Goal: Task Accomplishment & Management: Manage account settings

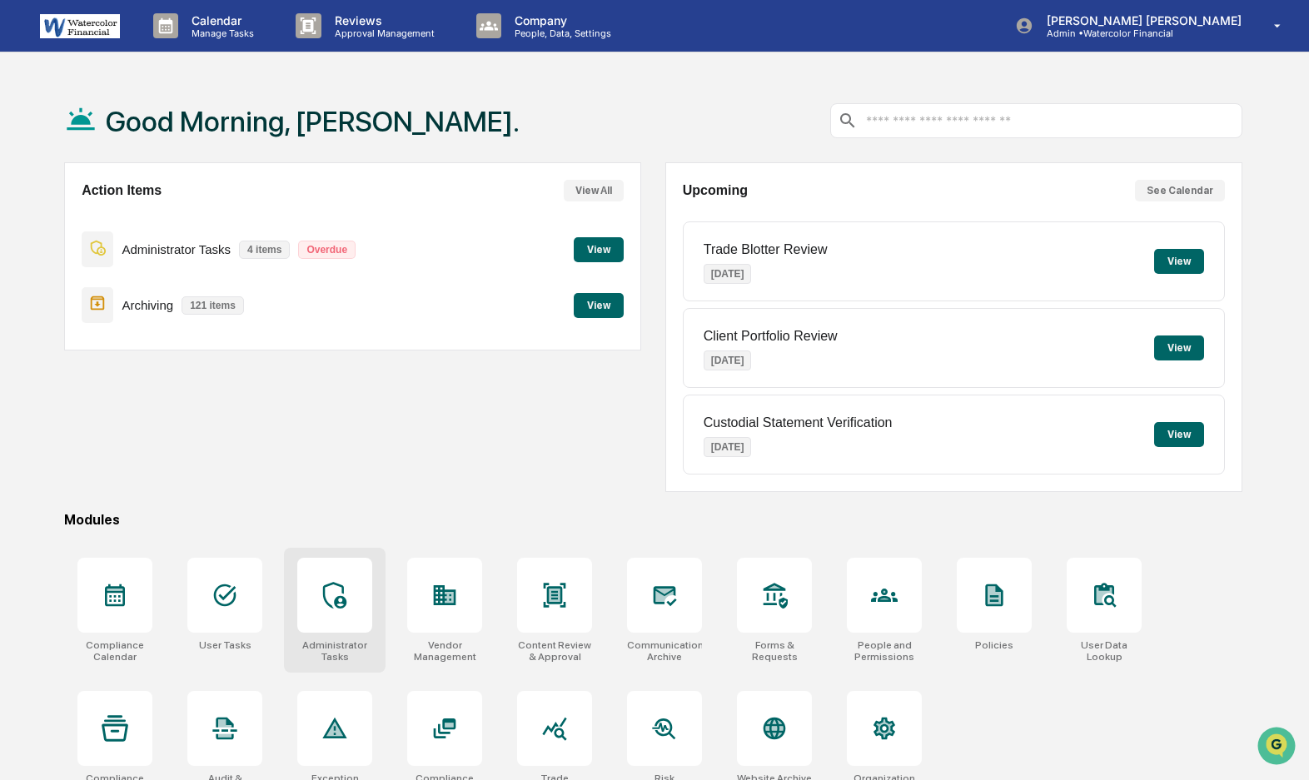
click at [335, 596] on icon at bounding box center [334, 595] width 27 height 27
click at [331, 596] on icon at bounding box center [334, 595] width 27 height 27
click at [339, 590] on icon at bounding box center [334, 595] width 27 height 27
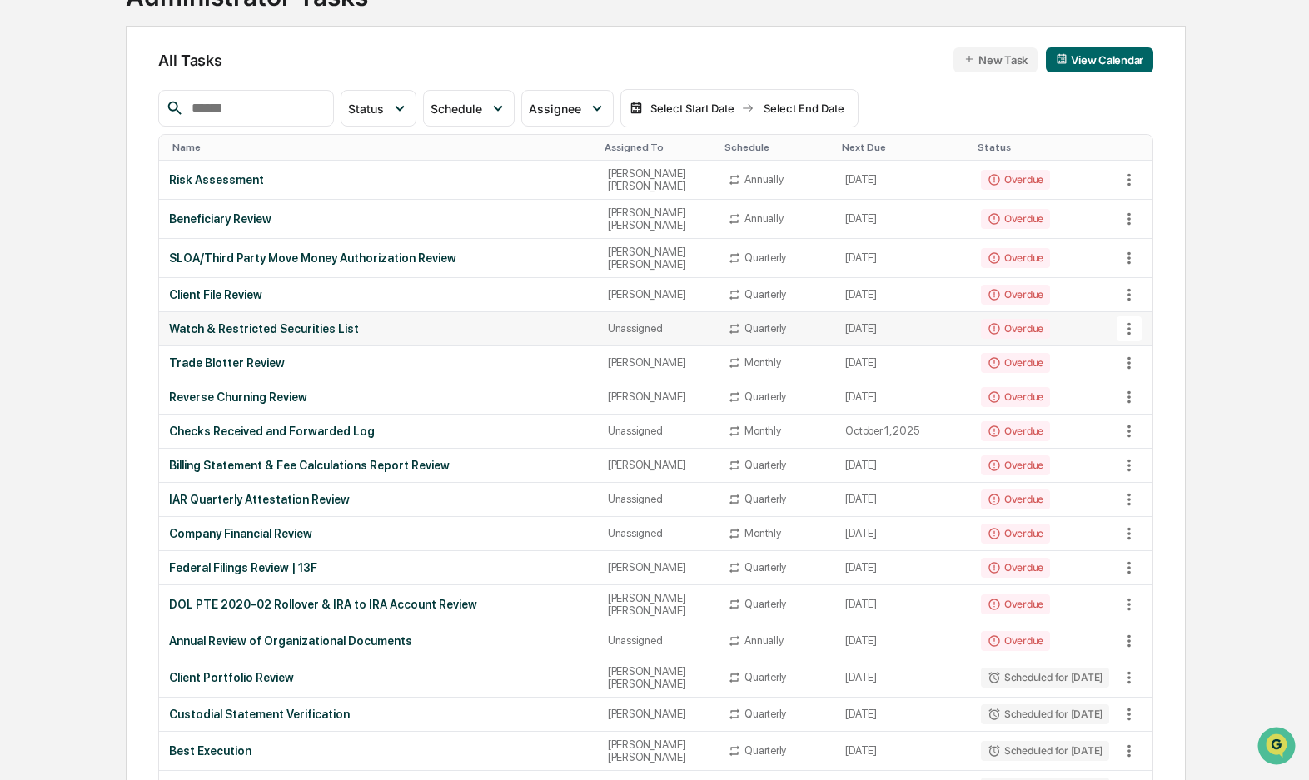
scroll to position [167, 0]
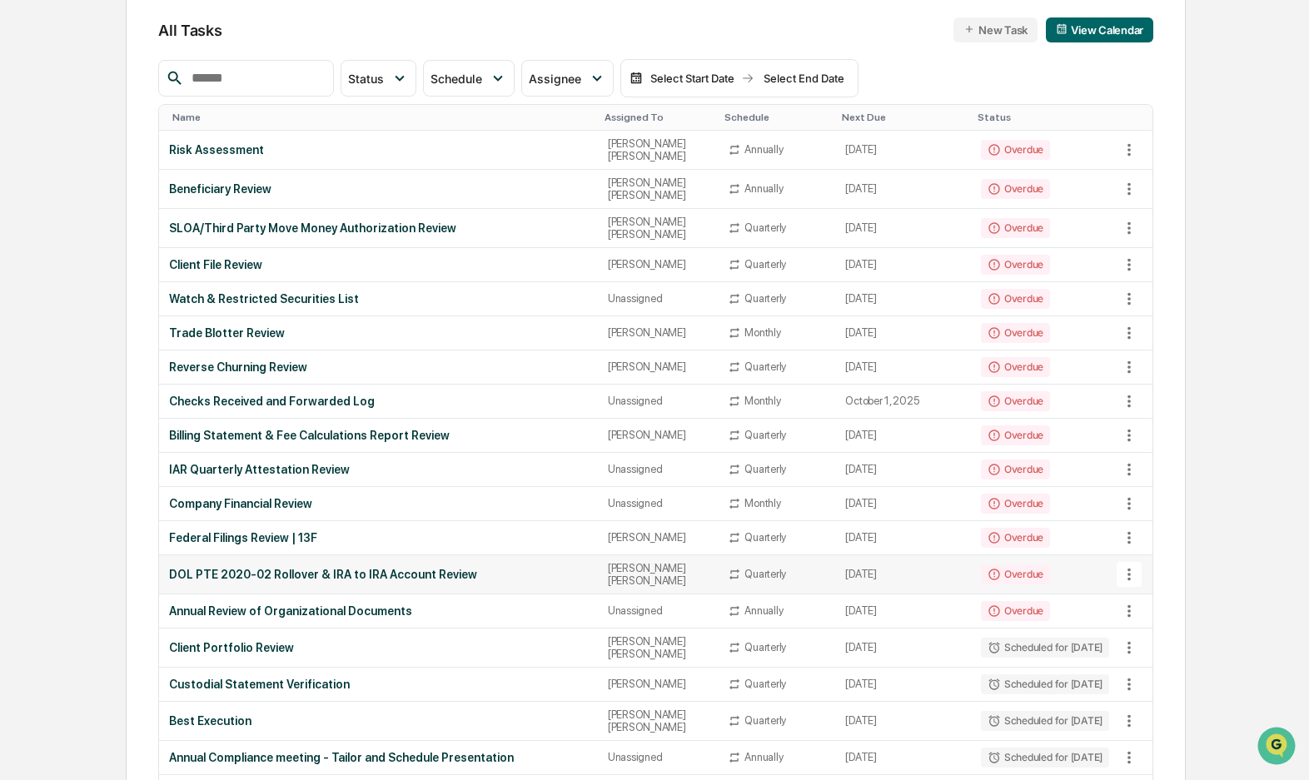
click at [337, 568] on div "DOL PTE 2020-02 Rollover & IRA to IRA Account Review" at bounding box center [378, 574] width 419 height 13
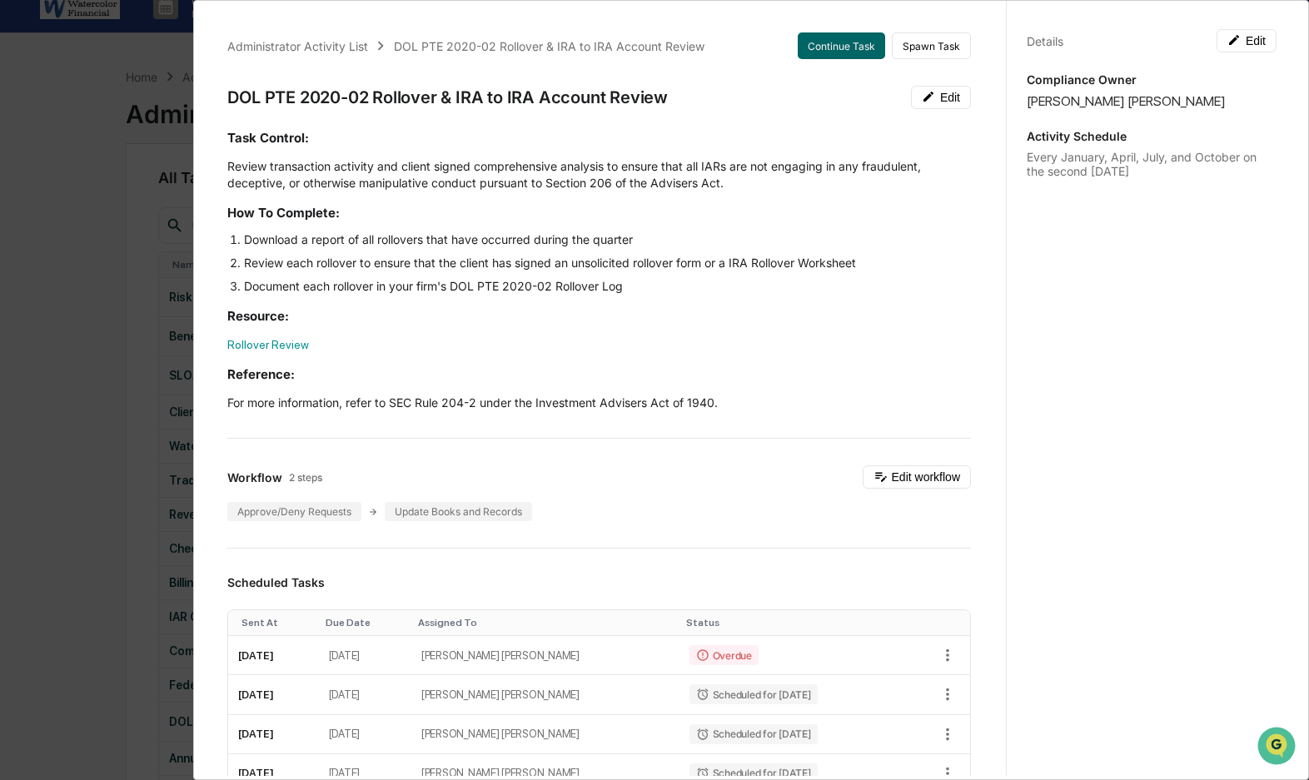
scroll to position [0, 0]
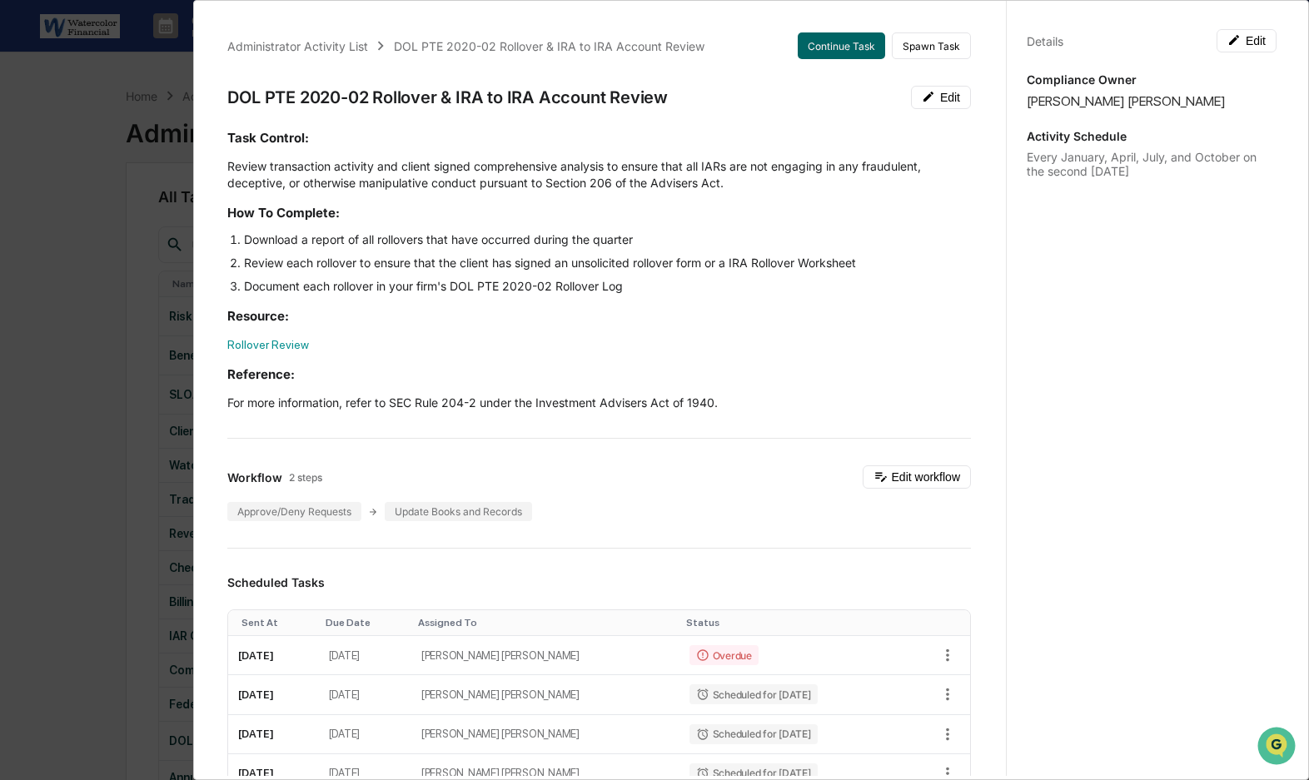
click at [823, 331] on div "Task Control: Review transaction activity and client signed comprehensive analy…" at bounding box center [599, 270] width 744 height 282
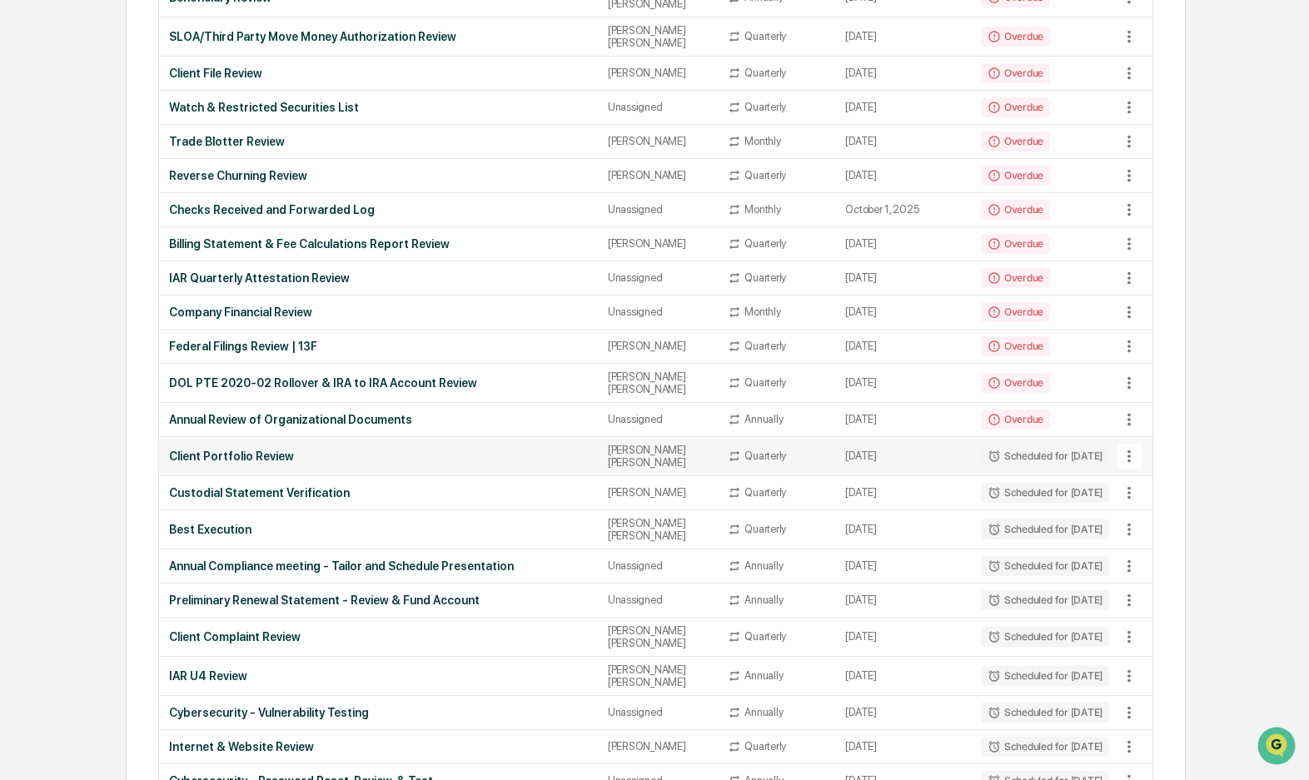
scroll to position [329, 0]
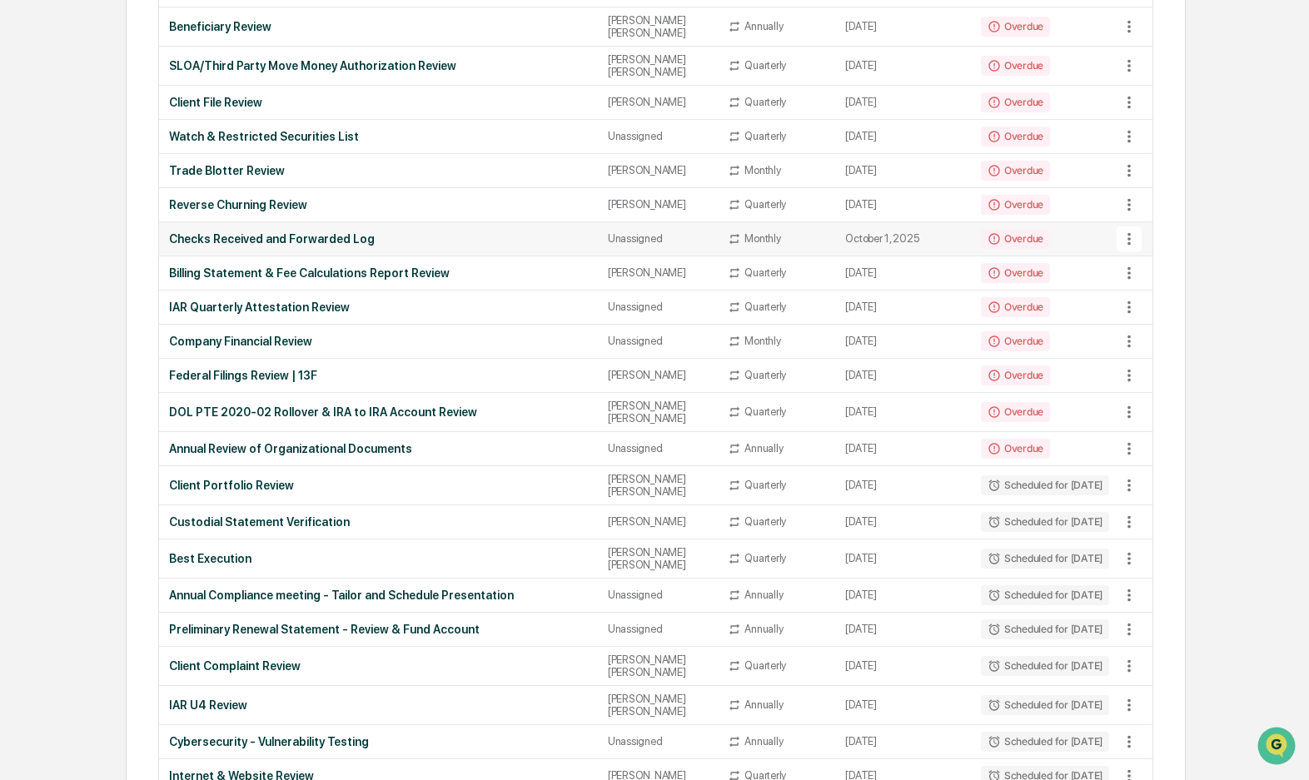
click at [1128, 230] on icon at bounding box center [1129, 239] width 18 height 18
click at [244, 222] on div at bounding box center [659, 390] width 1318 height 780
click at [619, 232] on div "Unassigned" at bounding box center [658, 238] width 100 height 12
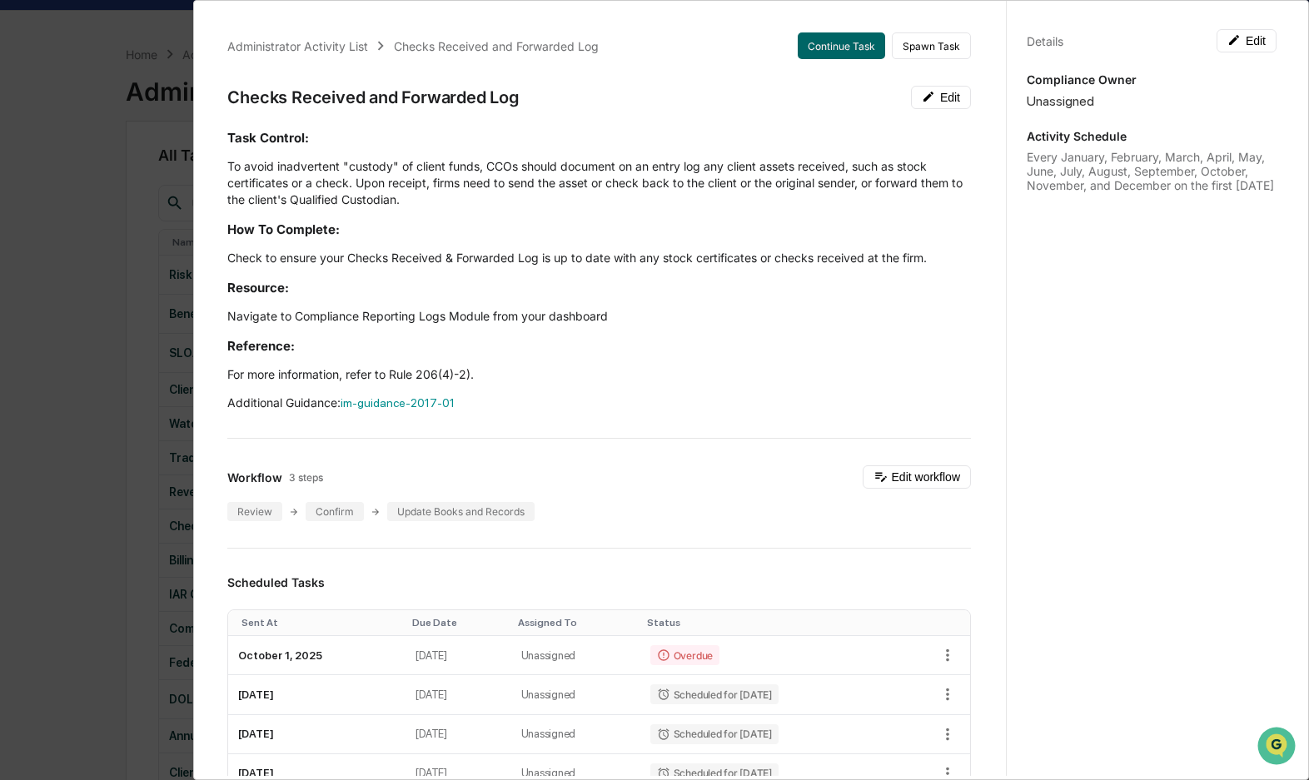
scroll to position [0, 0]
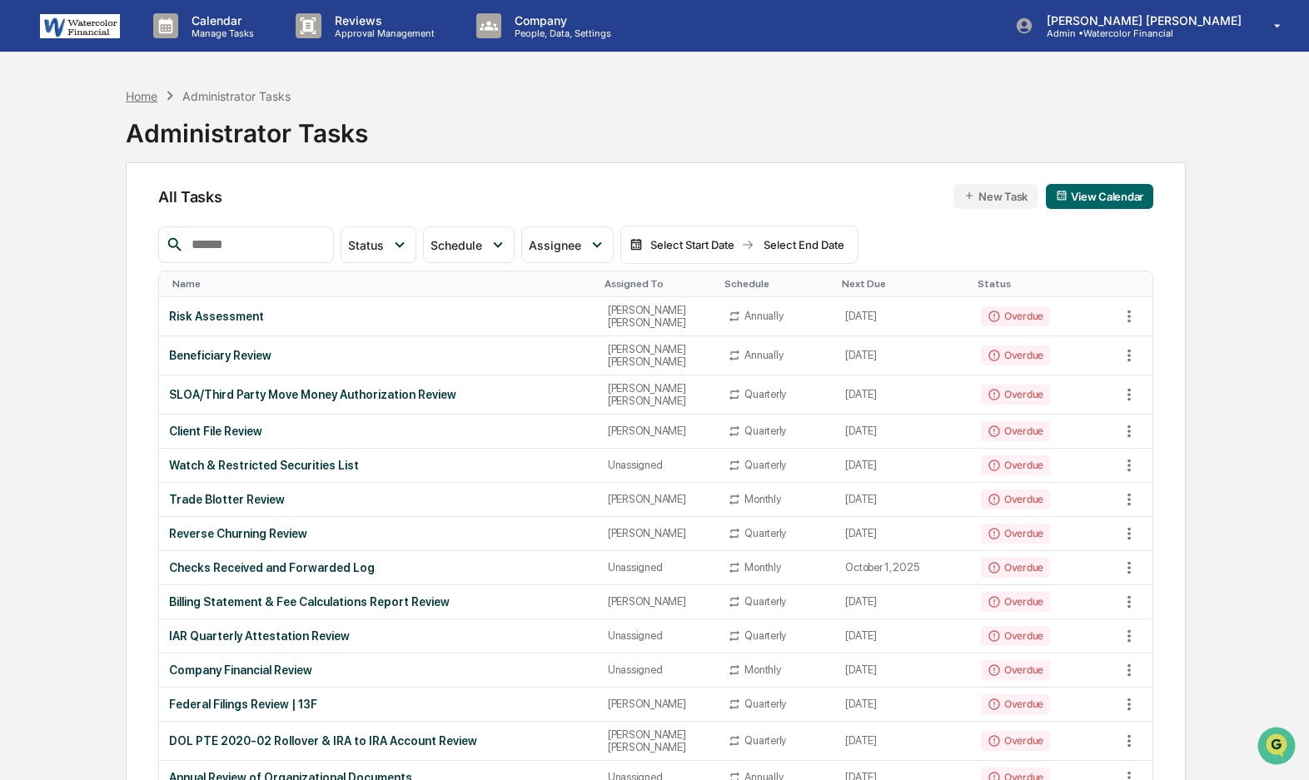
click at [141, 94] on div "Home" at bounding box center [142, 96] width 32 height 14
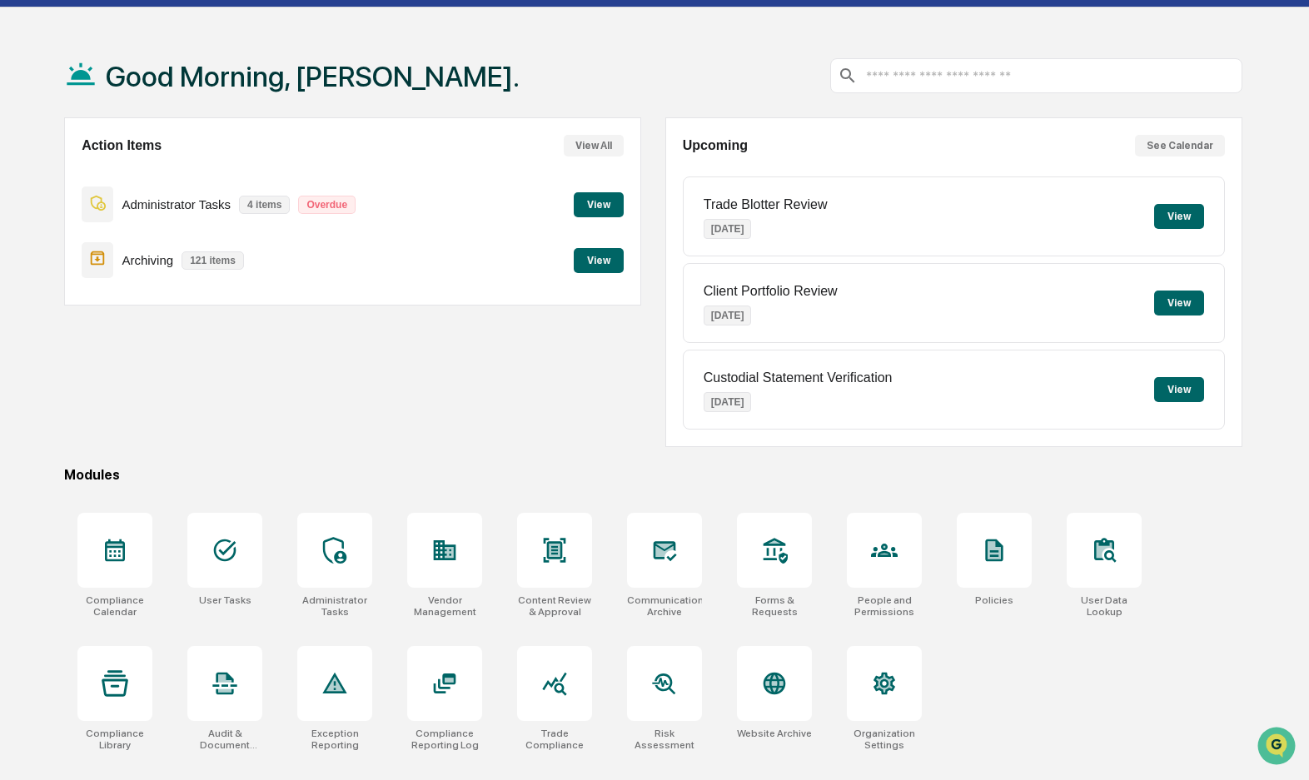
scroll to position [79, 0]
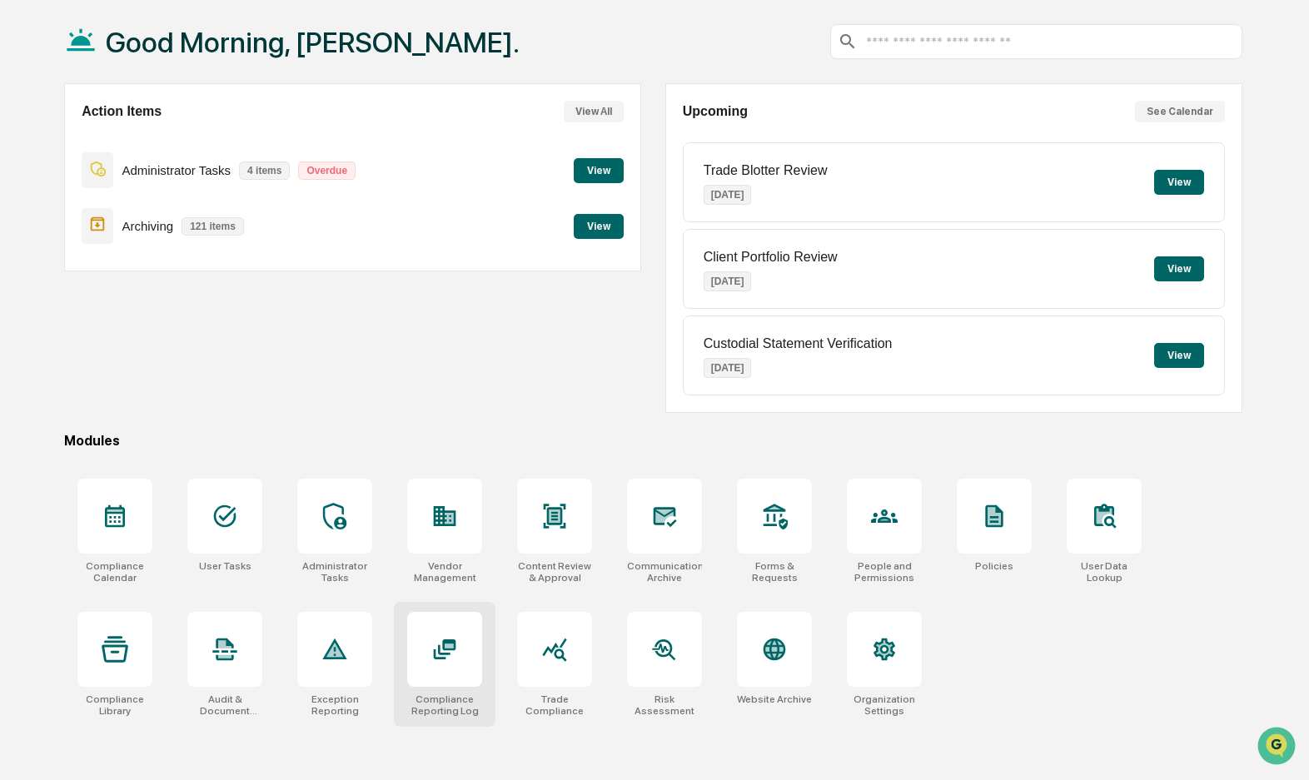
click at [442, 647] on icon at bounding box center [444, 649] width 27 height 27
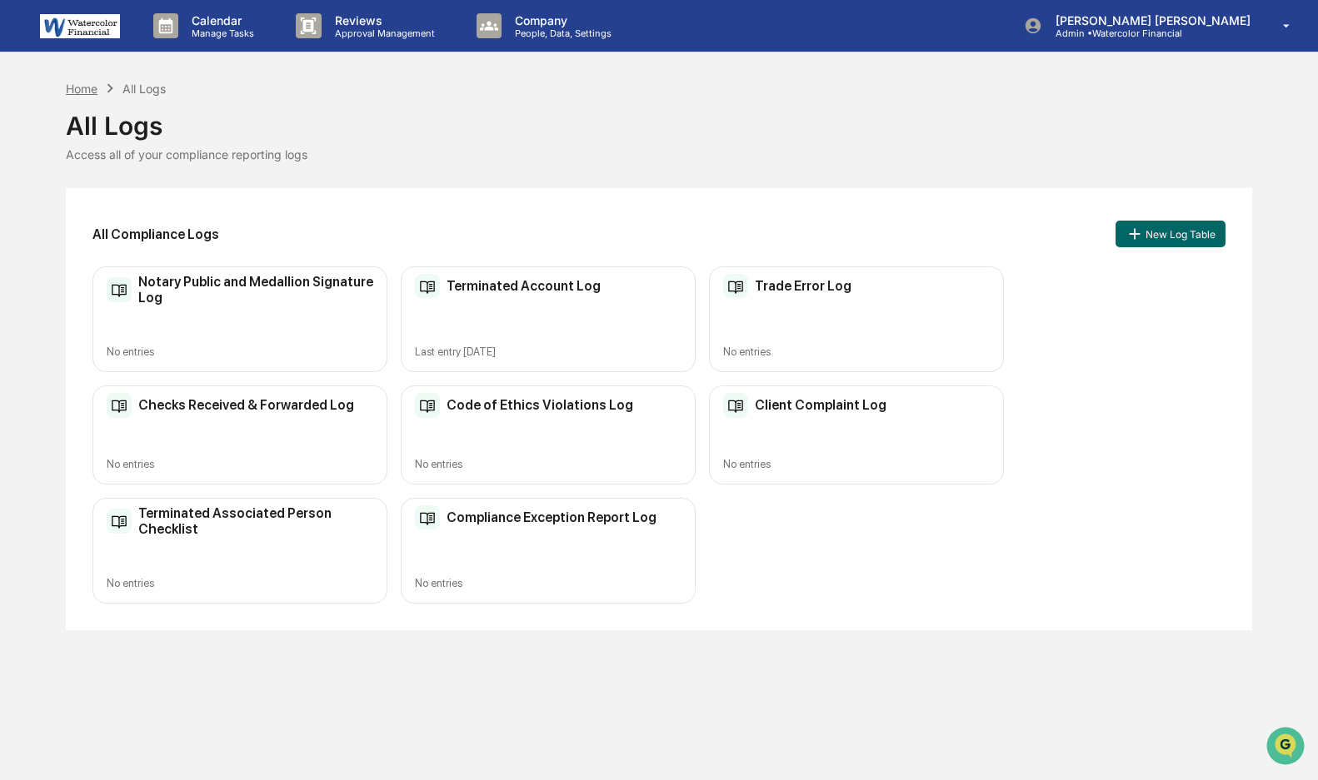
click at [74, 89] on div "Home" at bounding box center [82, 89] width 32 height 14
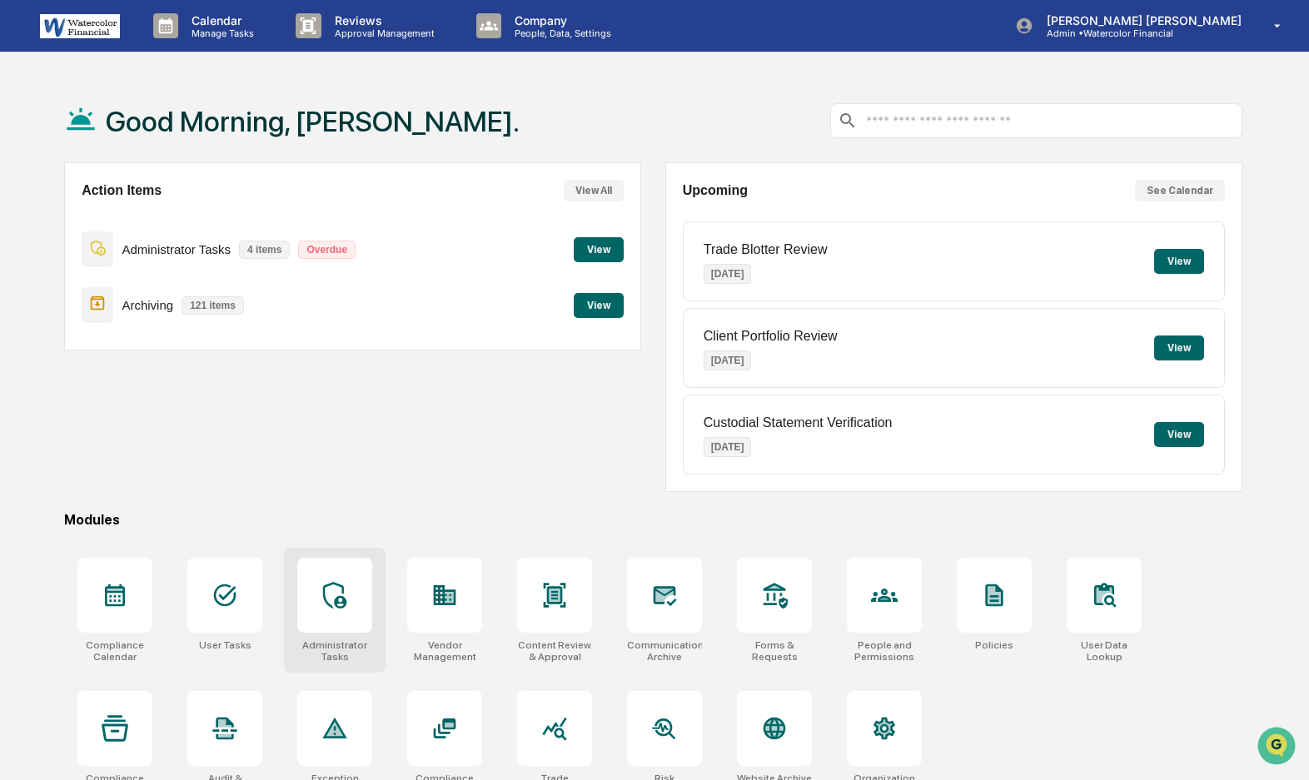
click at [336, 596] on icon at bounding box center [334, 595] width 27 height 27
click at [333, 598] on icon at bounding box center [334, 595] width 27 height 27
click at [337, 586] on icon at bounding box center [334, 595] width 27 height 27
click at [339, 606] on icon at bounding box center [334, 595] width 27 height 27
click at [331, 589] on icon at bounding box center [334, 595] width 27 height 27
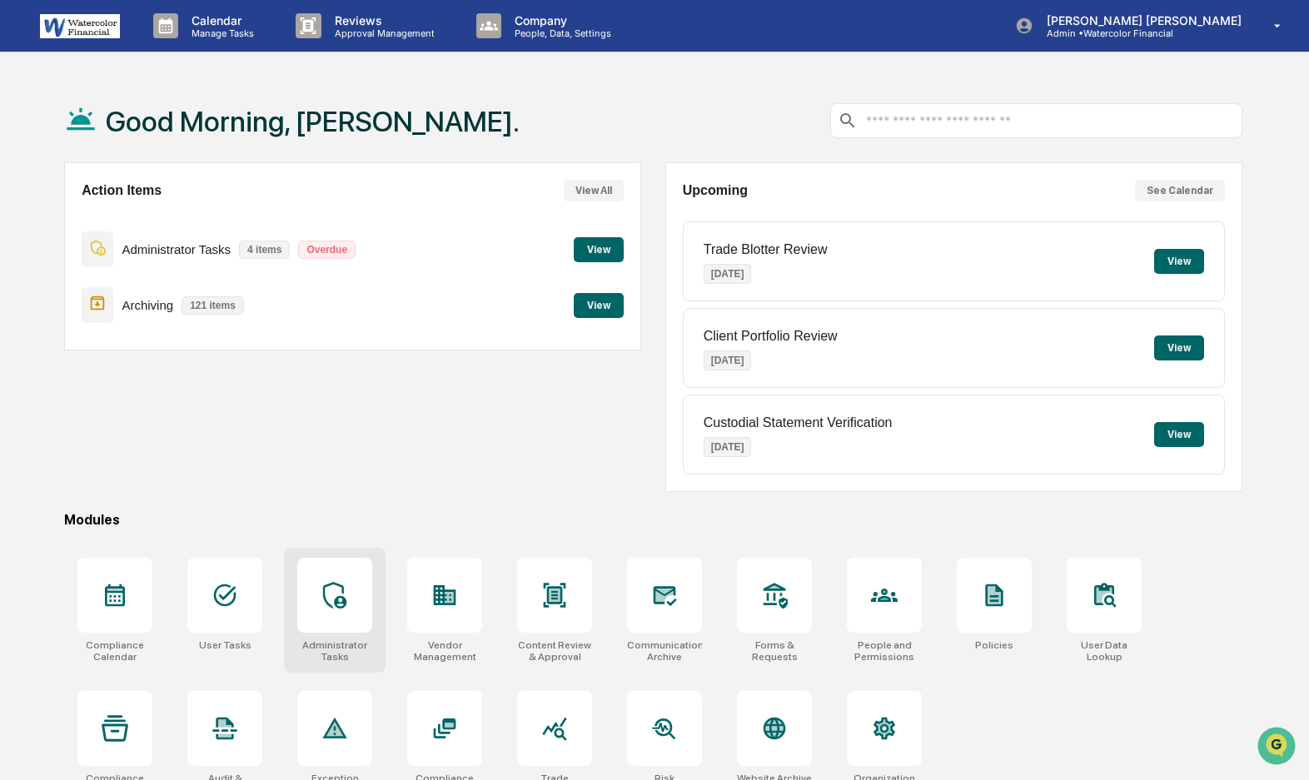
click at [332, 594] on icon at bounding box center [334, 595] width 27 height 27
click at [336, 584] on icon at bounding box center [334, 595] width 23 height 27
click at [339, 592] on icon at bounding box center [334, 595] width 27 height 27
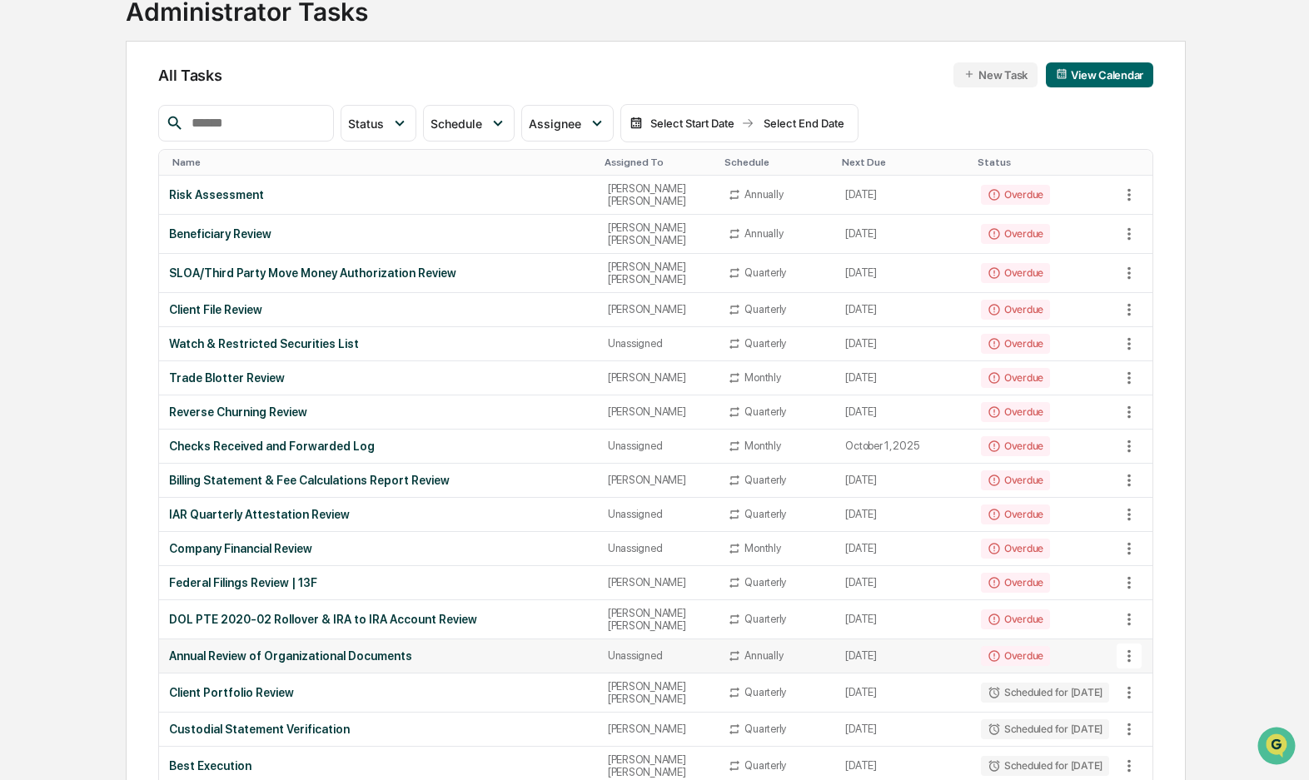
scroll to position [83, 0]
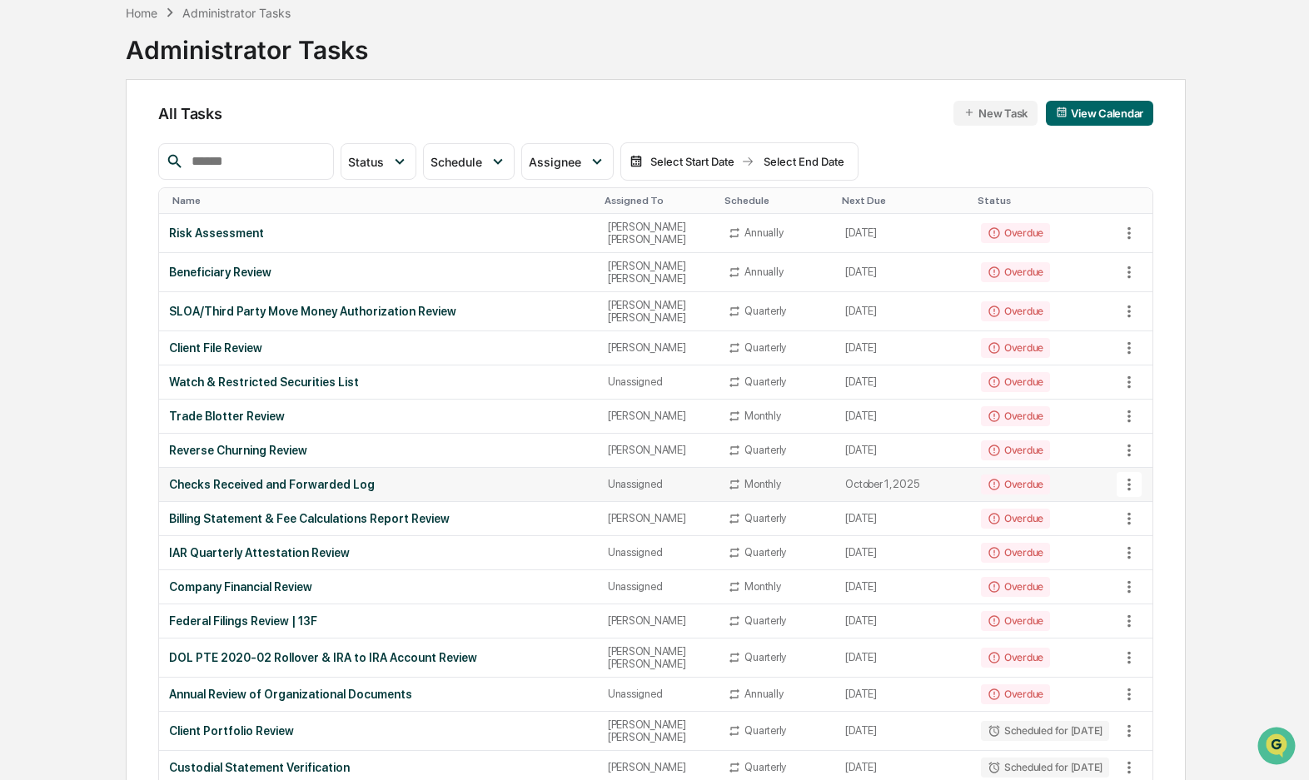
click at [1127, 476] on icon at bounding box center [1129, 485] width 18 height 18
click at [1161, 497] on li "View Task" at bounding box center [1191, 498] width 133 height 31
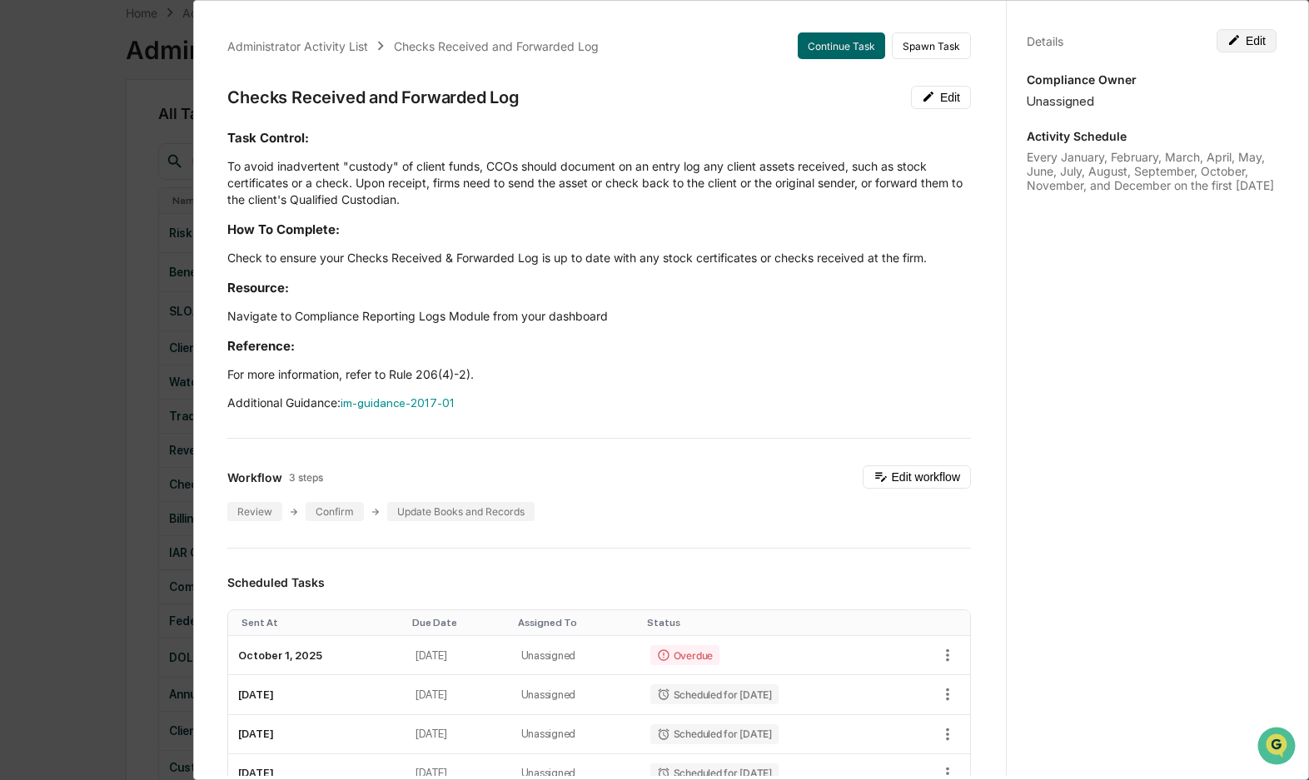
click at [1236, 42] on button "Edit" at bounding box center [1247, 40] width 60 height 23
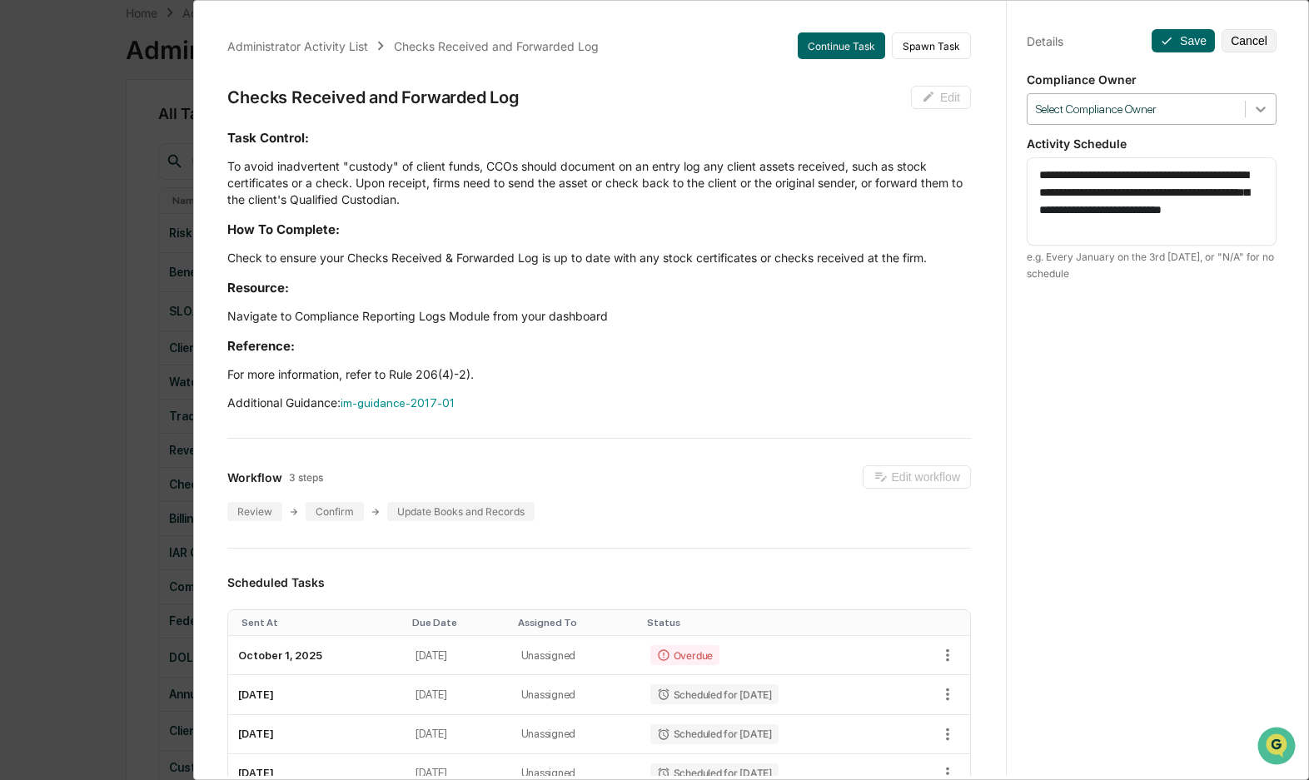
click at [1256, 110] on icon at bounding box center [1261, 110] width 10 height 6
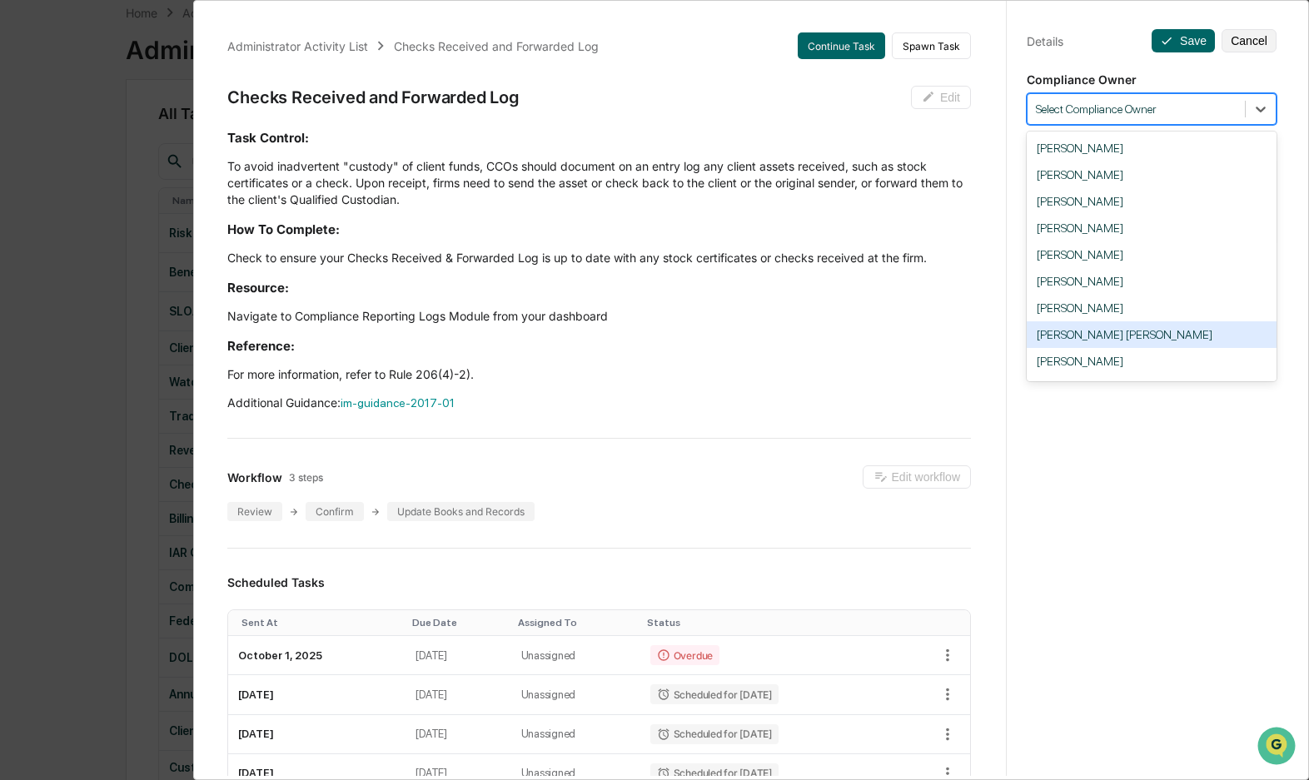
click at [1090, 336] on div "[PERSON_NAME] [PERSON_NAME]" at bounding box center [1152, 334] width 250 height 27
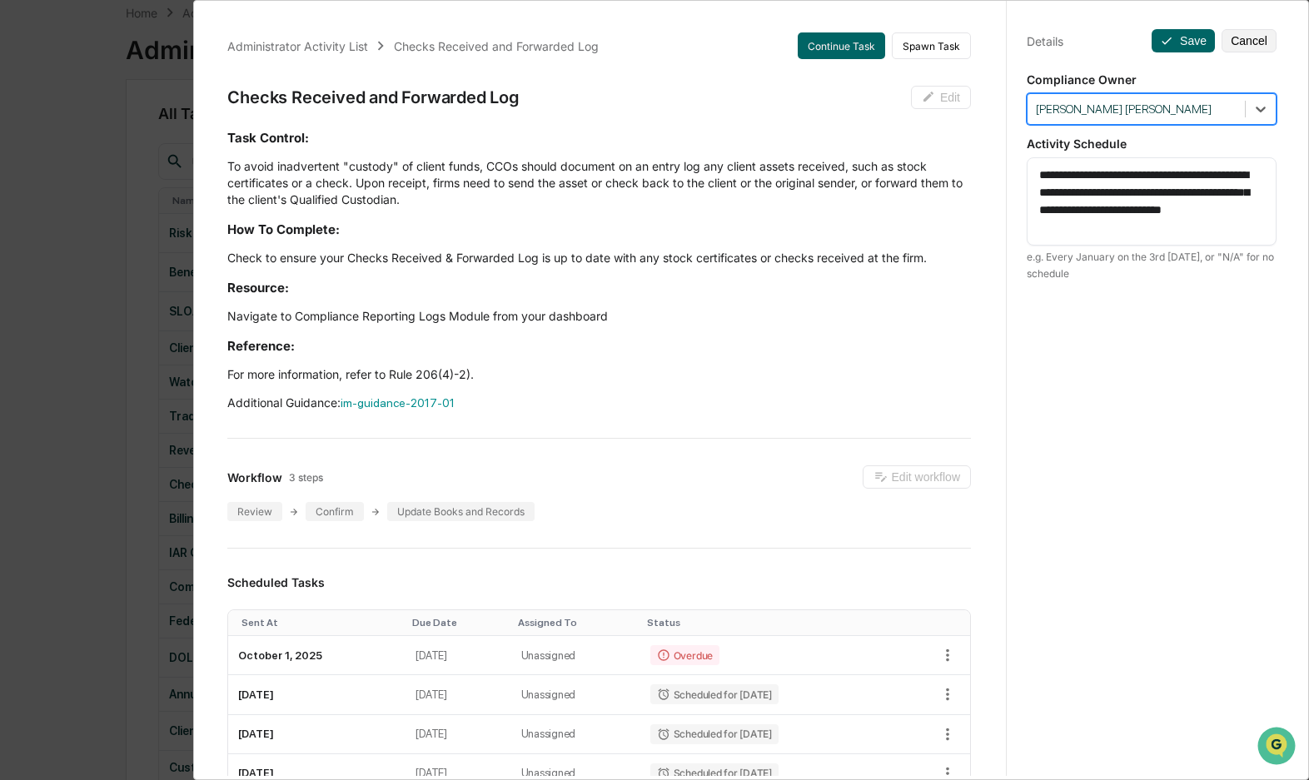
click at [1105, 371] on div "**********" at bounding box center [1151, 406] width 291 height 820
click at [1179, 43] on button "Save" at bounding box center [1183, 40] width 63 height 23
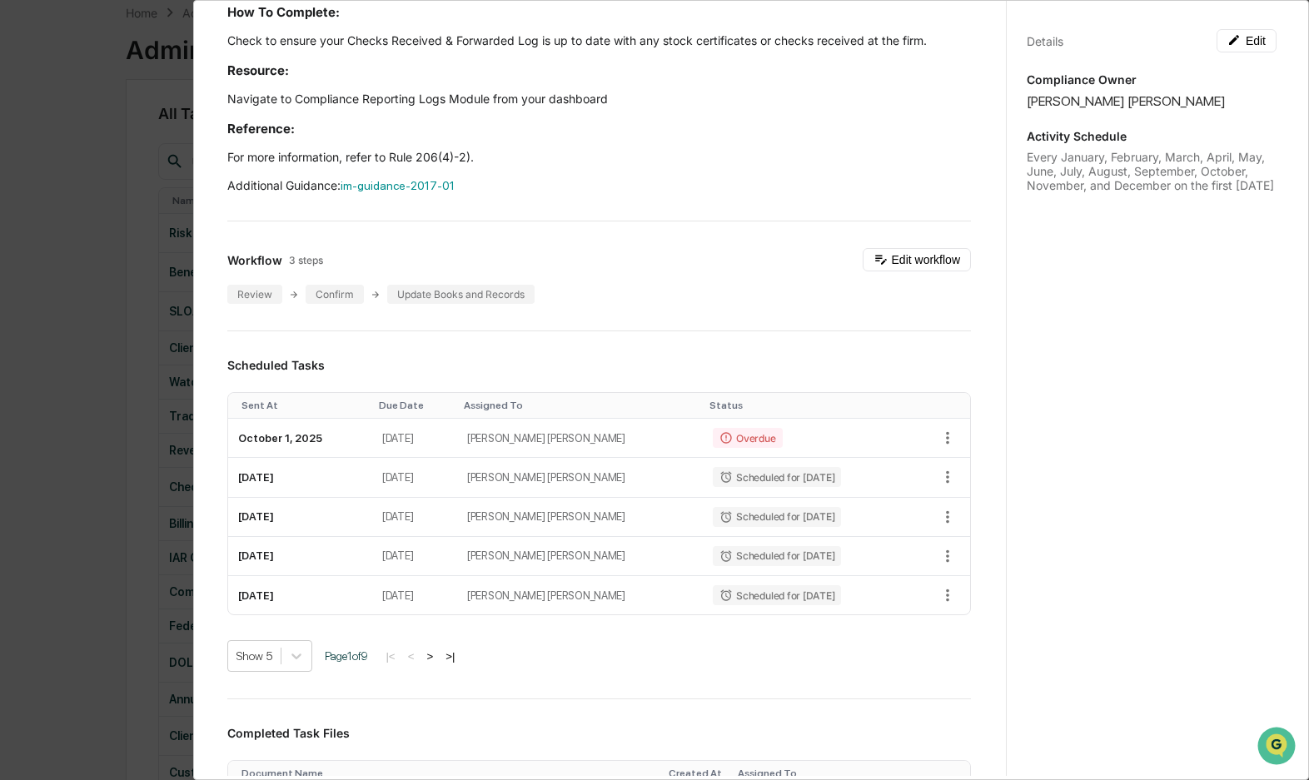
scroll to position [0, 0]
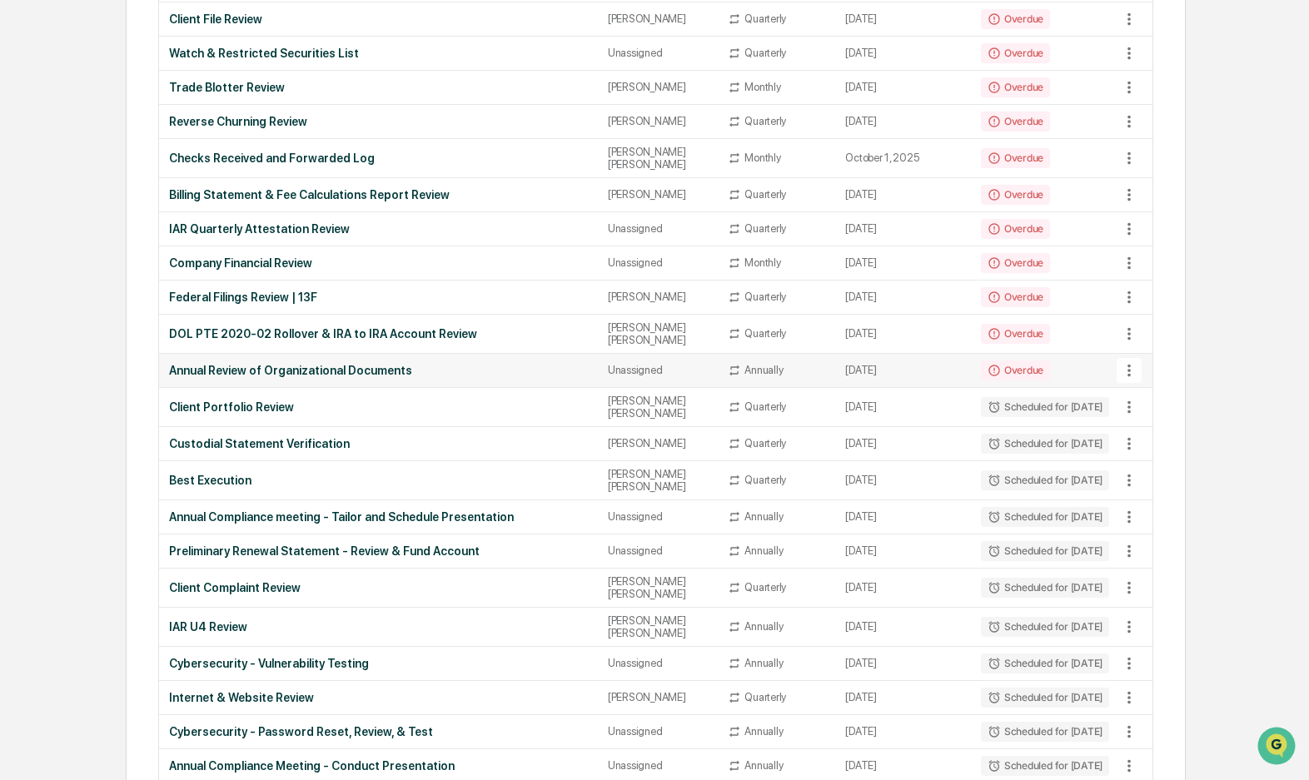
click at [324, 364] on div "Annual Review of Organizational Documents" at bounding box center [378, 370] width 419 height 13
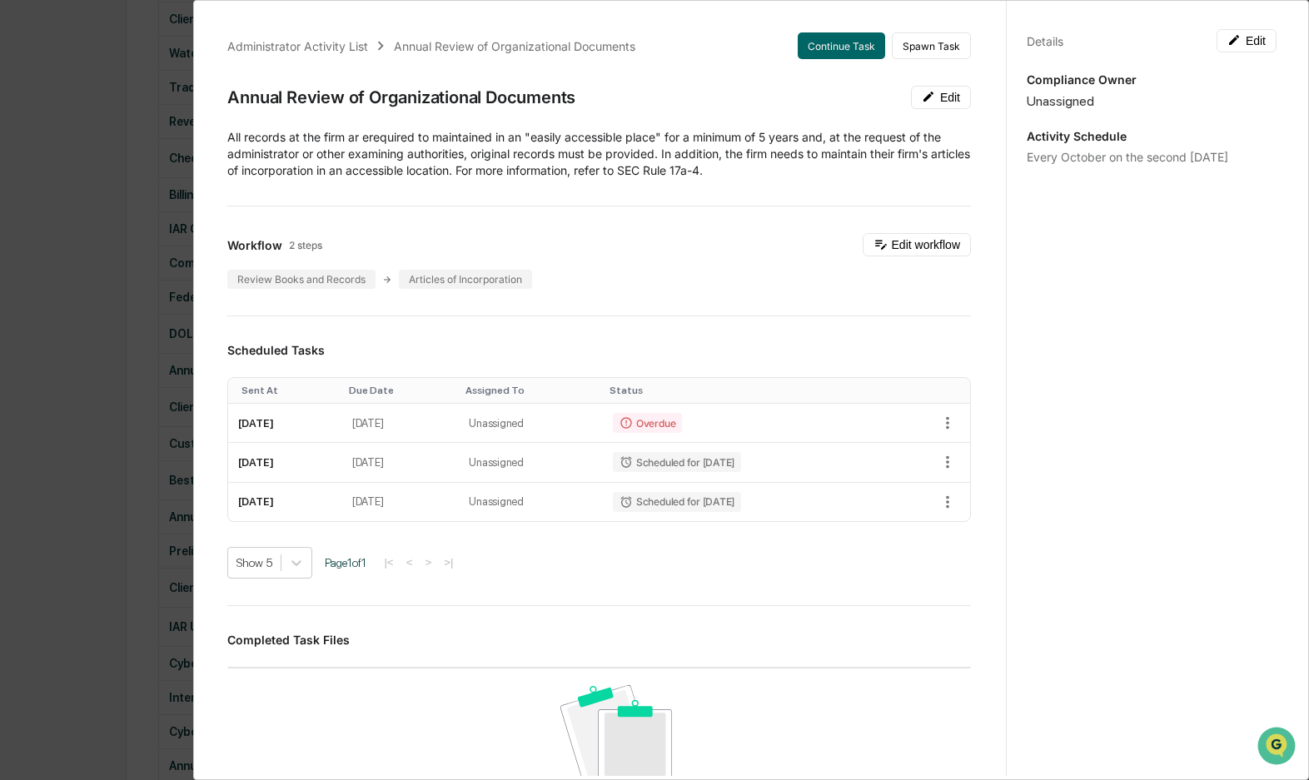
click at [592, 283] on div "Review Books and Records Articles of Incorporation" at bounding box center [599, 279] width 744 height 19
click at [586, 287] on div "Review Books and Records Articles of Incorporation" at bounding box center [599, 279] width 744 height 19
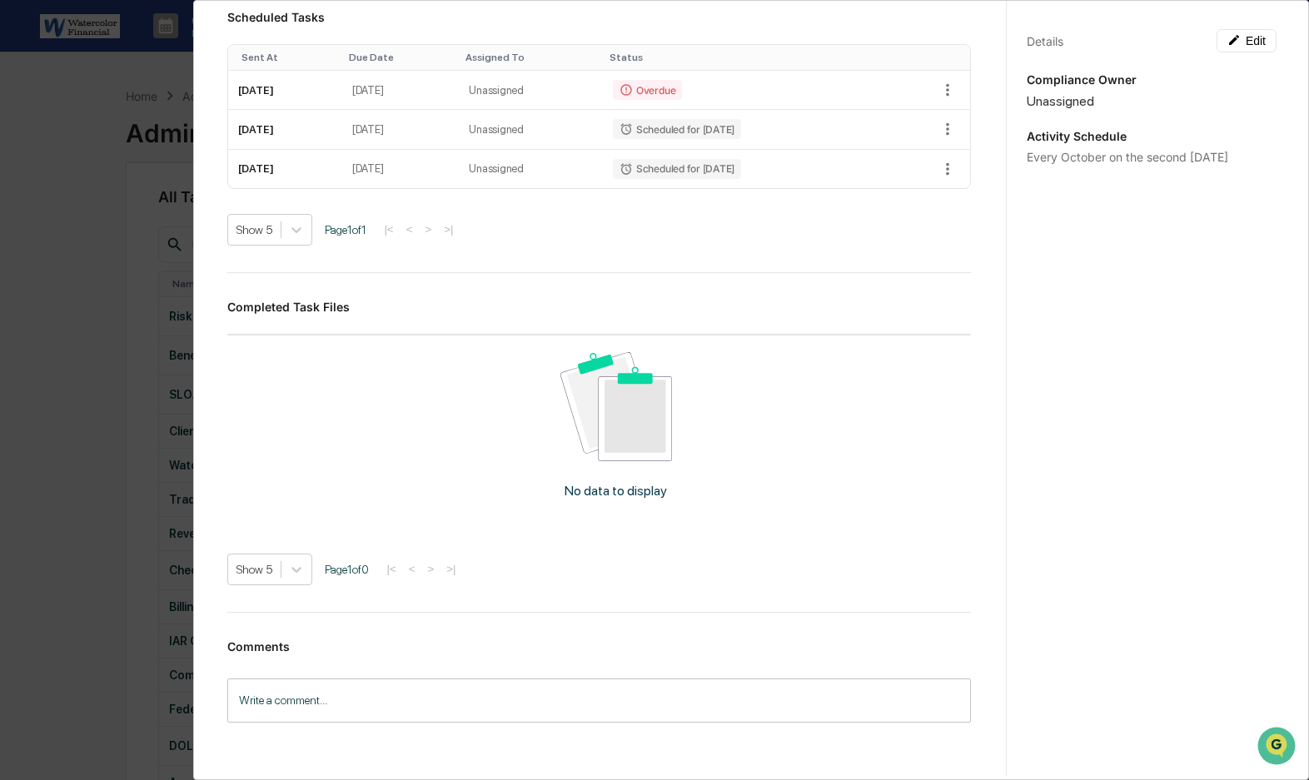
scroll to position [167, 0]
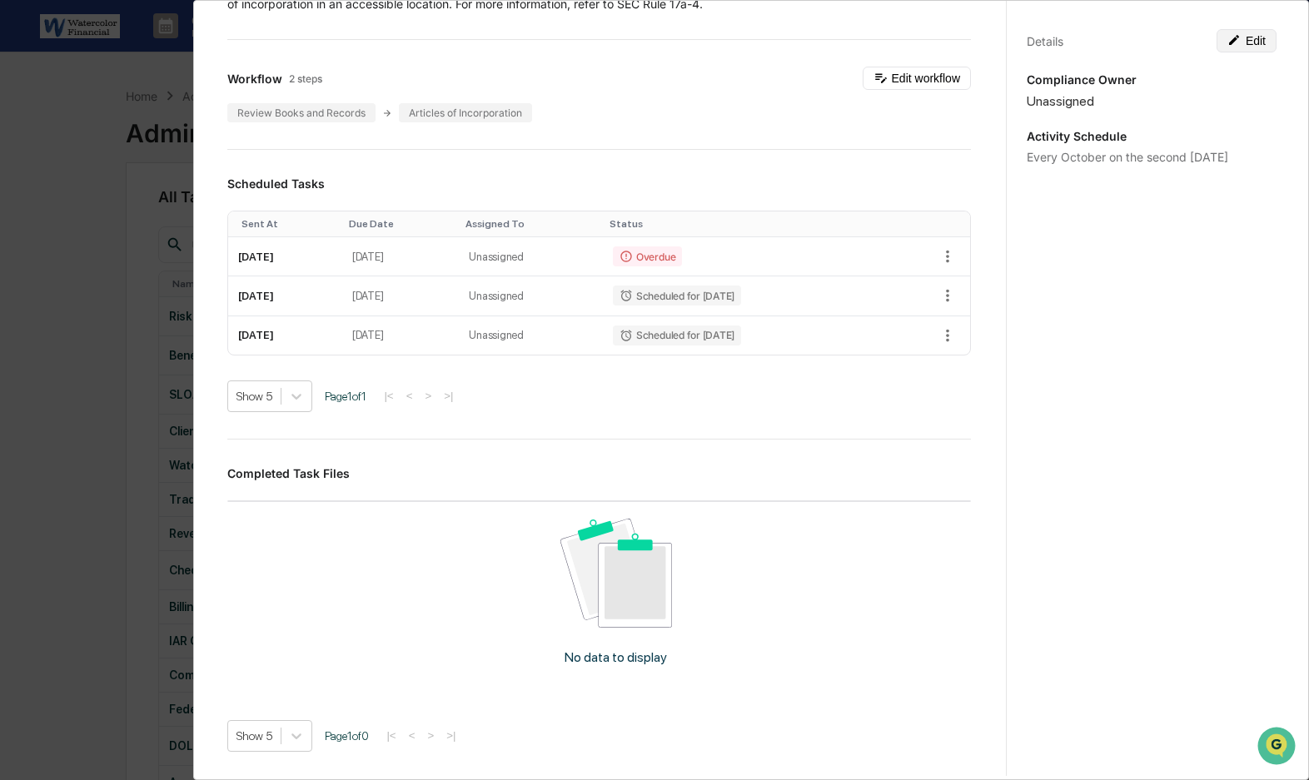
click at [1245, 38] on button "Edit" at bounding box center [1247, 40] width 60 height 23
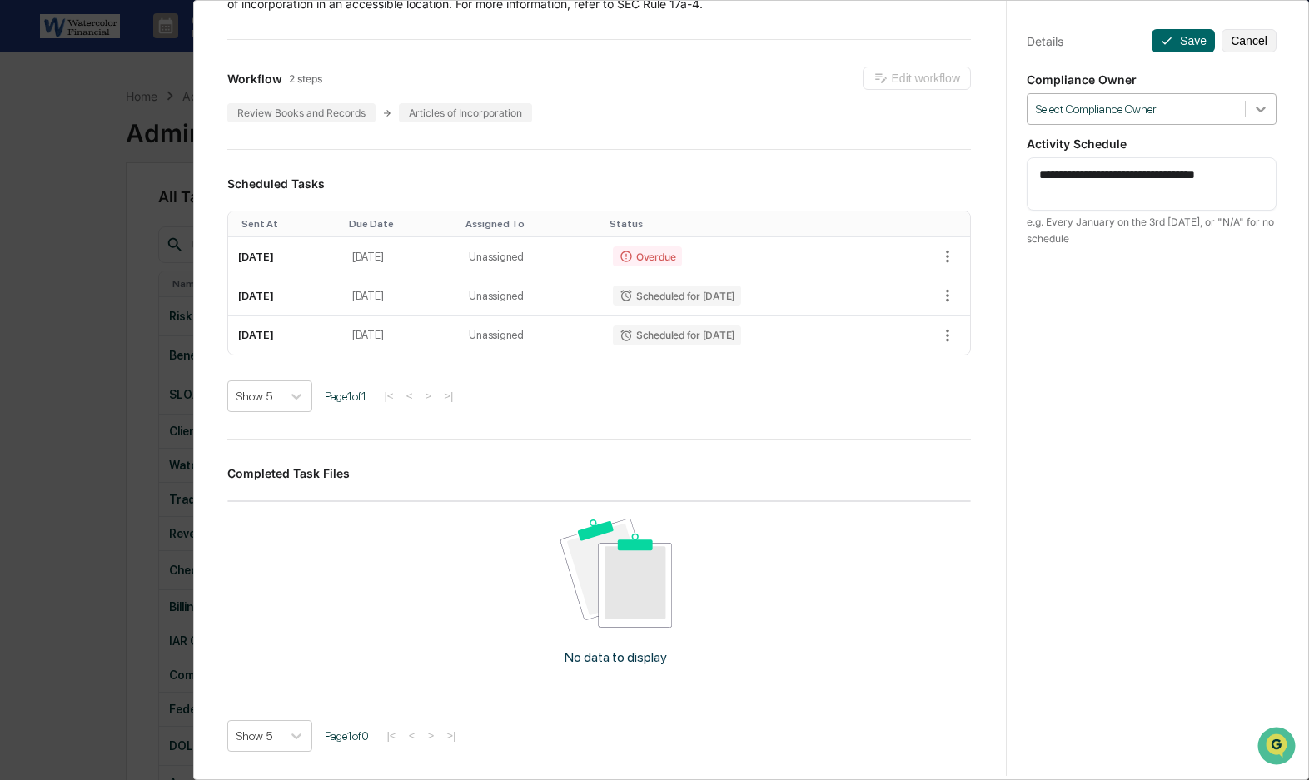
click at [1253, 109] on icon at bounding box center [1261, 109] width 17 height 17
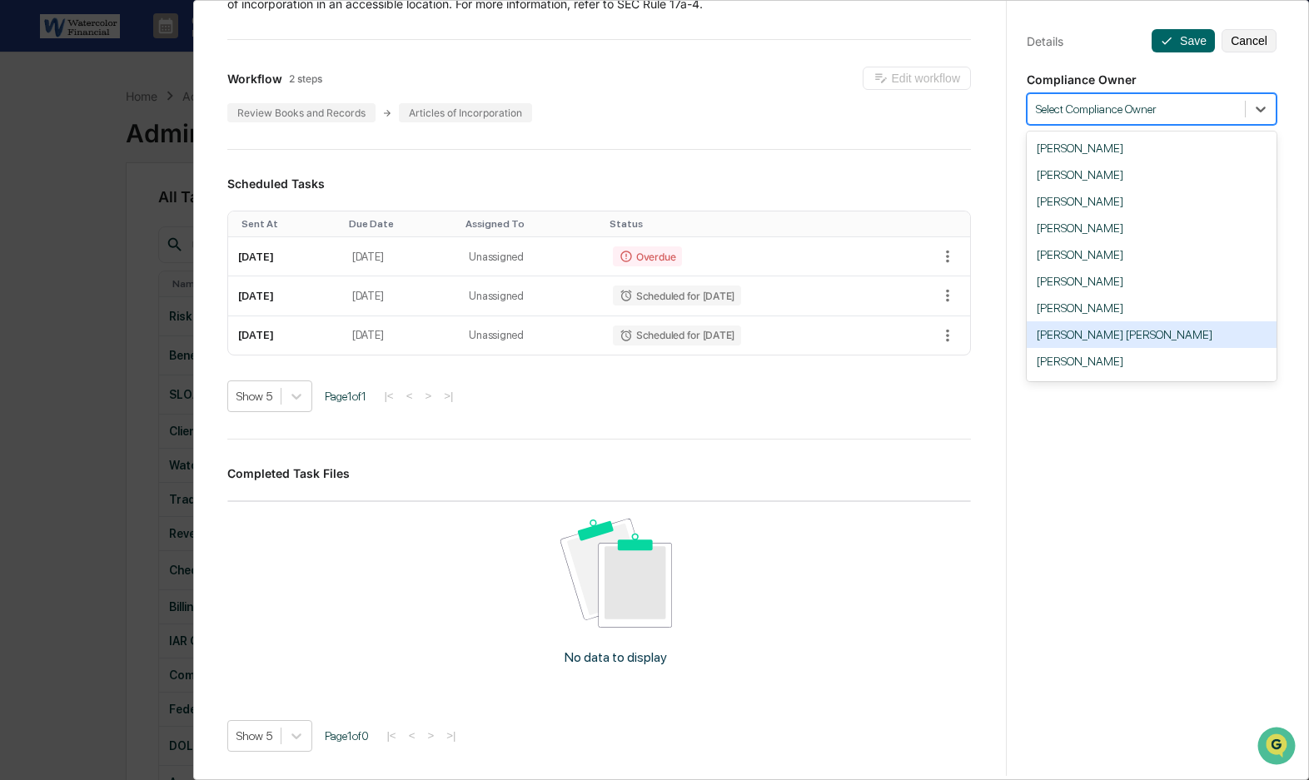
click at [1076, 339] on div "[PERSON_NAME] [PERSON_NAME]" at bounding box center [1152, 334] width 250 height 27
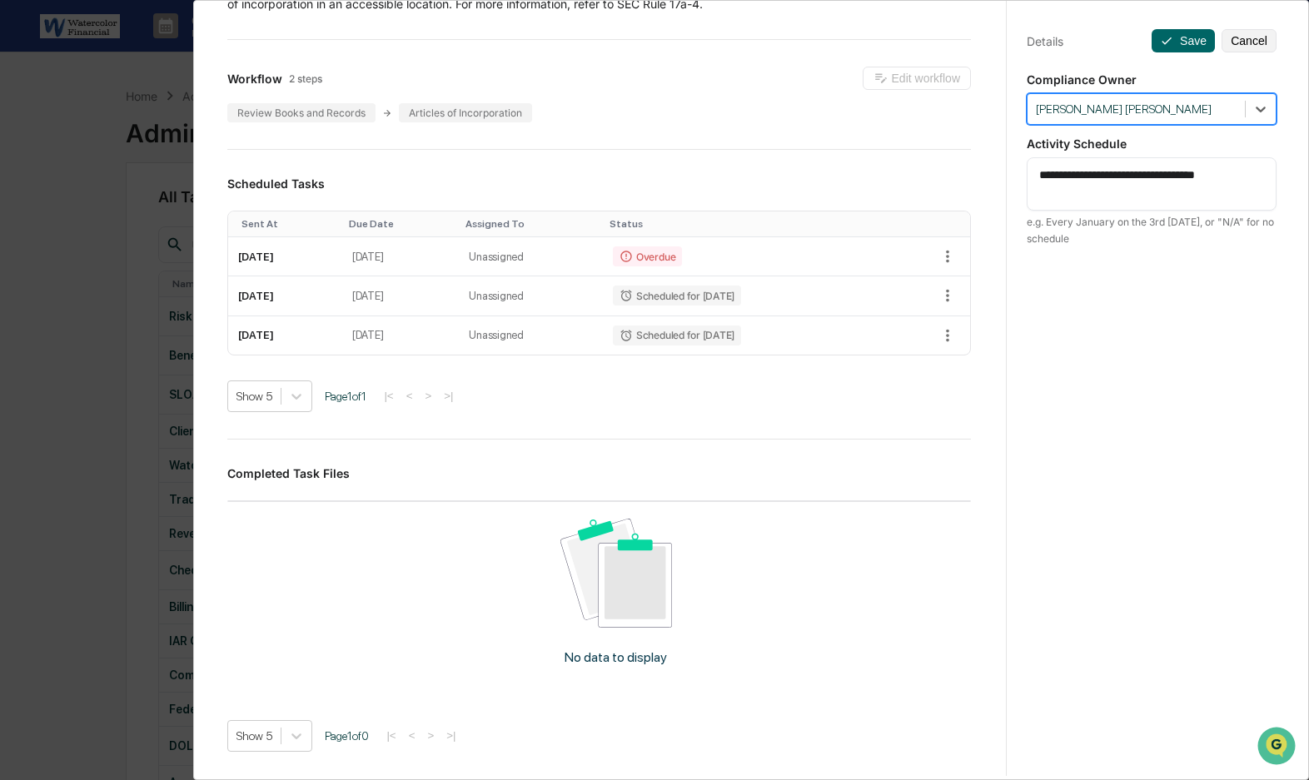
drag, startPoint x: 1085, startPoint y: 358, endPoint x: 1073, endPoint y: 329, distance: 31.7
click at [1086, 358] on div "**********" at bounding box center [1151, 406] width 291 height 820
click at [1174, 41] on button "Save" at bounding box center [1183, 40] width 63 height 23
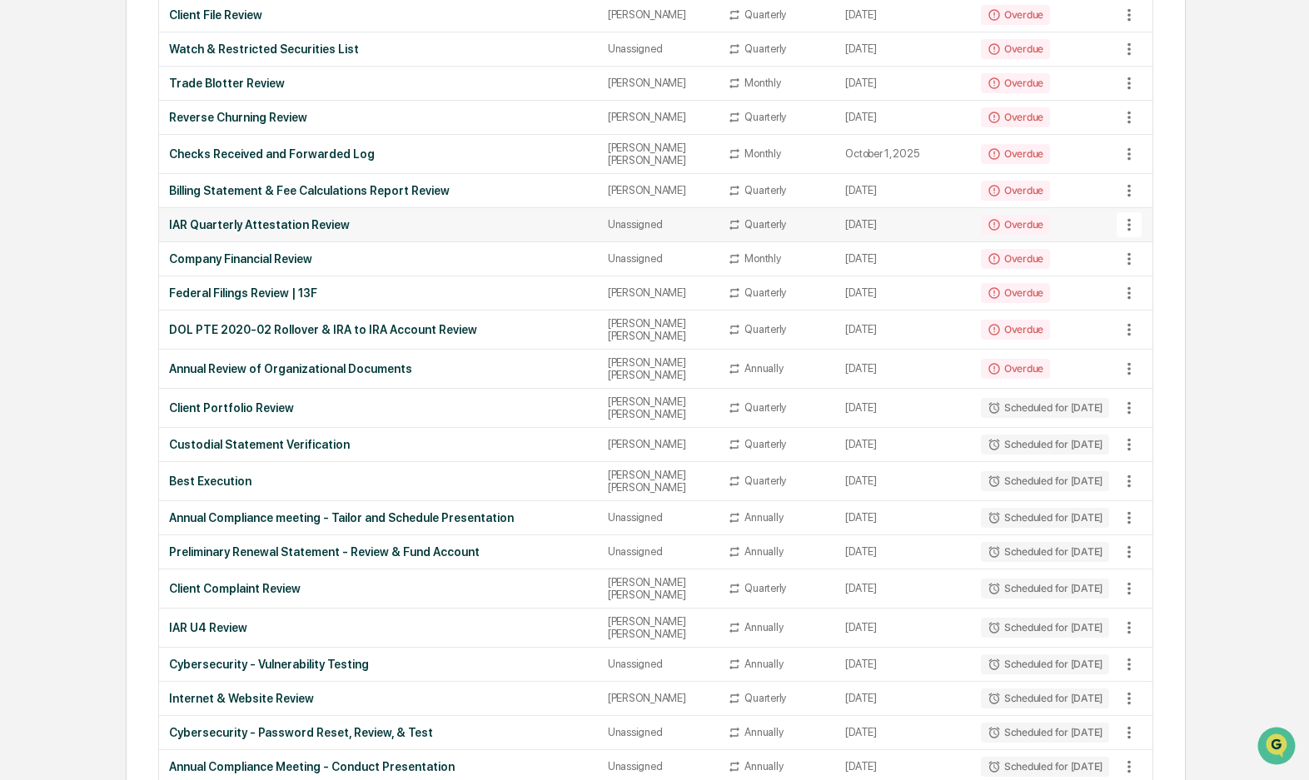
click at [272, 218] on div "IAR Quarterly Attestation Review" at bounding box center [378, 224] width 419 height 13
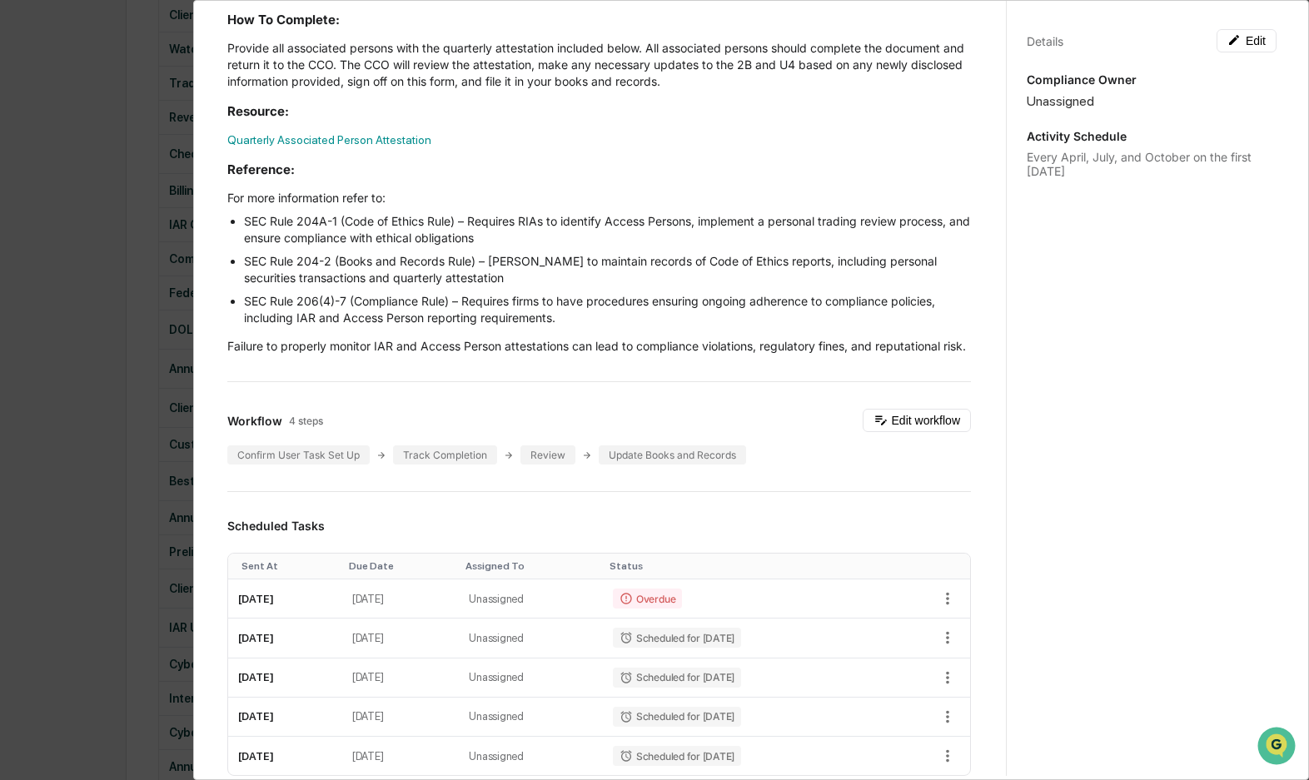
scroll to position [167, 0]
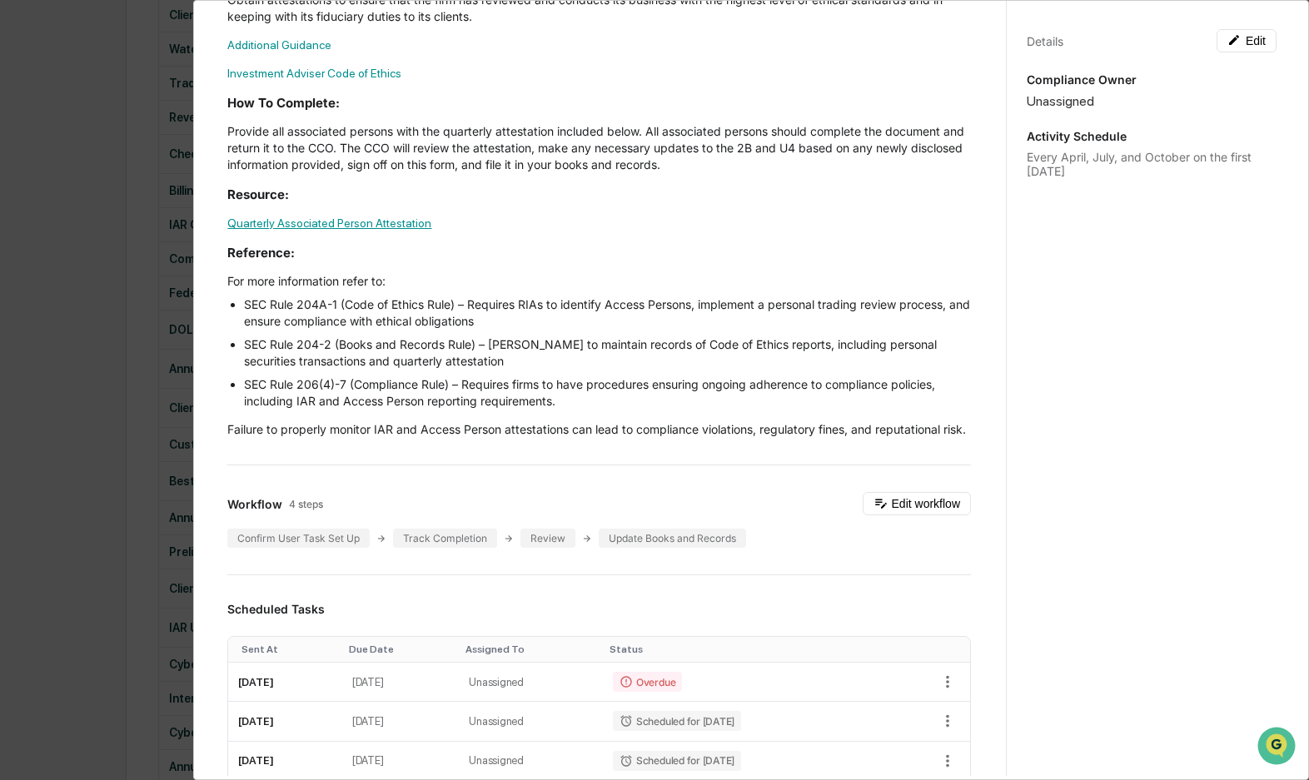
click at [349, 224] on link "Quarterly Associated Person Attestation" at bounding box center [329, 223] width 204 height 13
click at [1241, 37] on button "Edit" at bounding box center [1247, 40] width 60 height 23
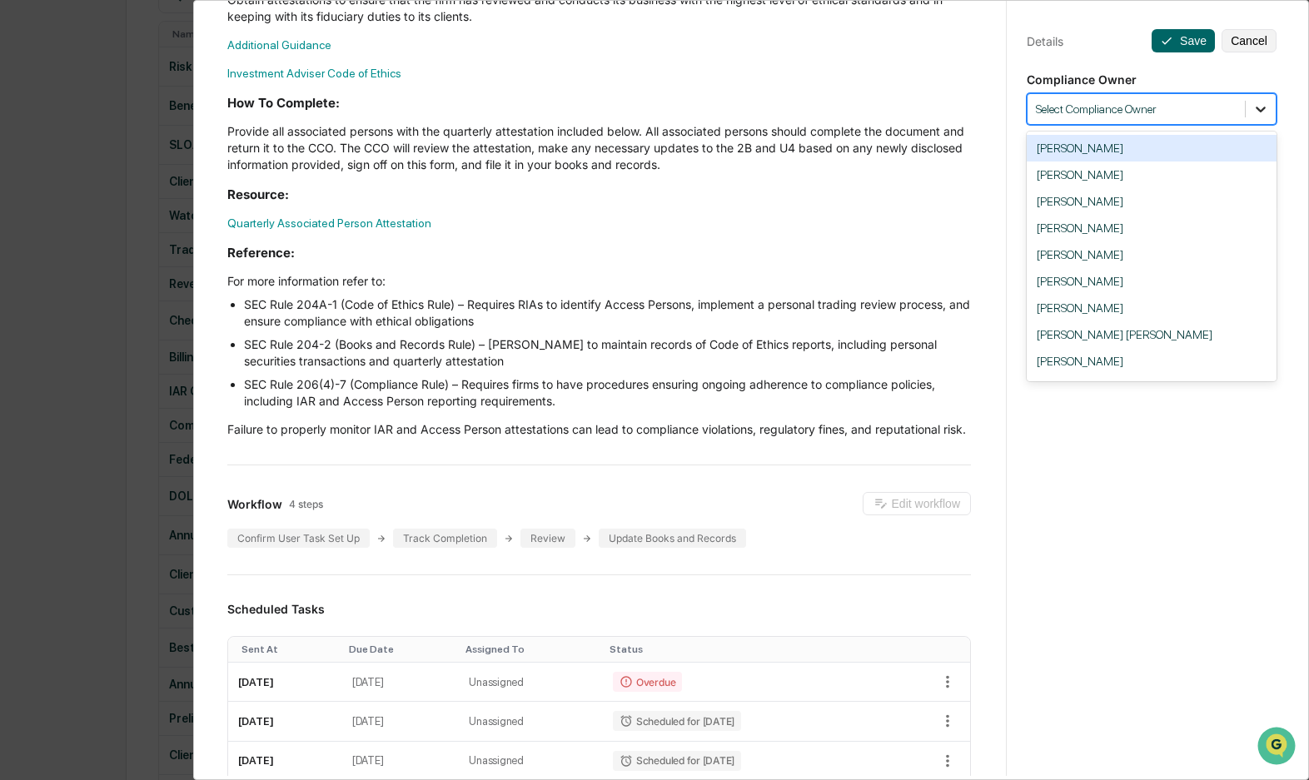
click at [1256, 110] on icon at bounding box center [1261, 110] width 10 height 6
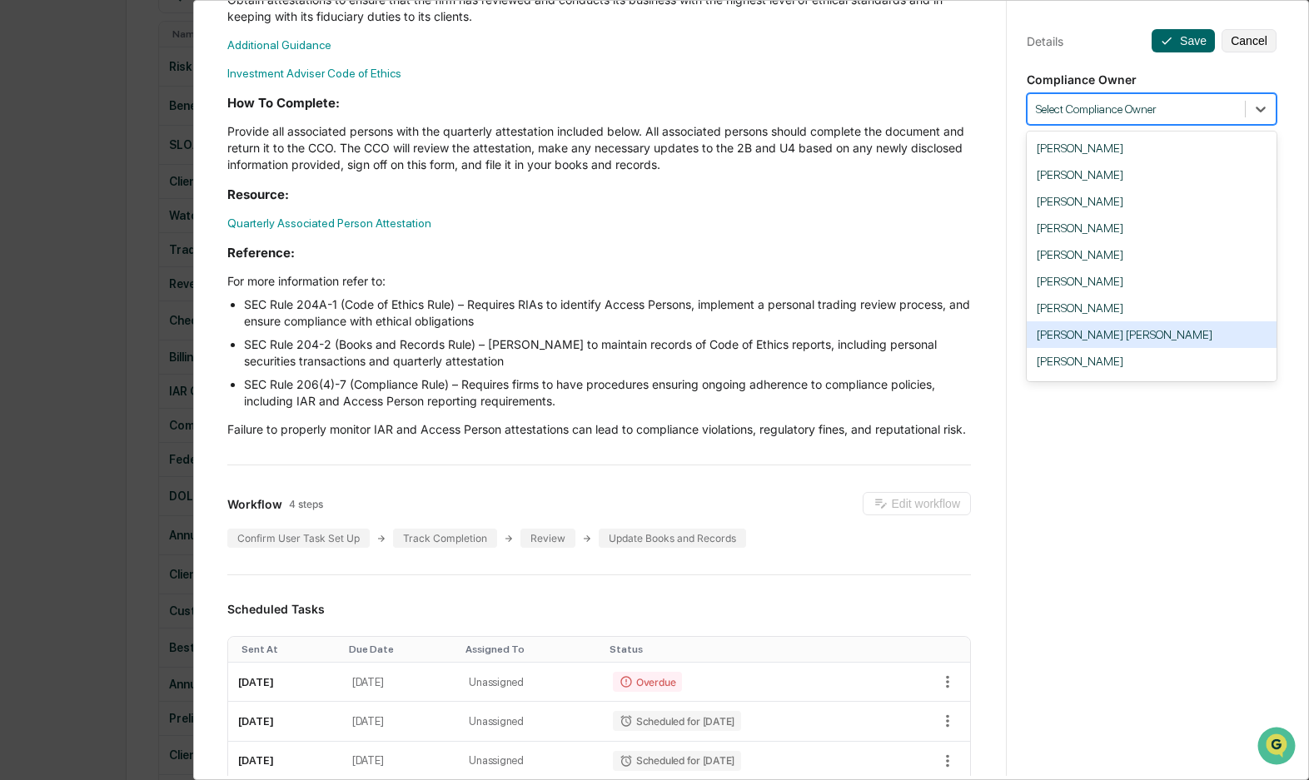
drag, startPoint x: 1089, startPoint y: 335, endPoint x: 1090, endPoint y: 368, distance: 33.4
click at [1089, 335] on div "[PERSON_NAME] [PERSON_NAME]" at bounding box center [1152, 334] width 250 height 27
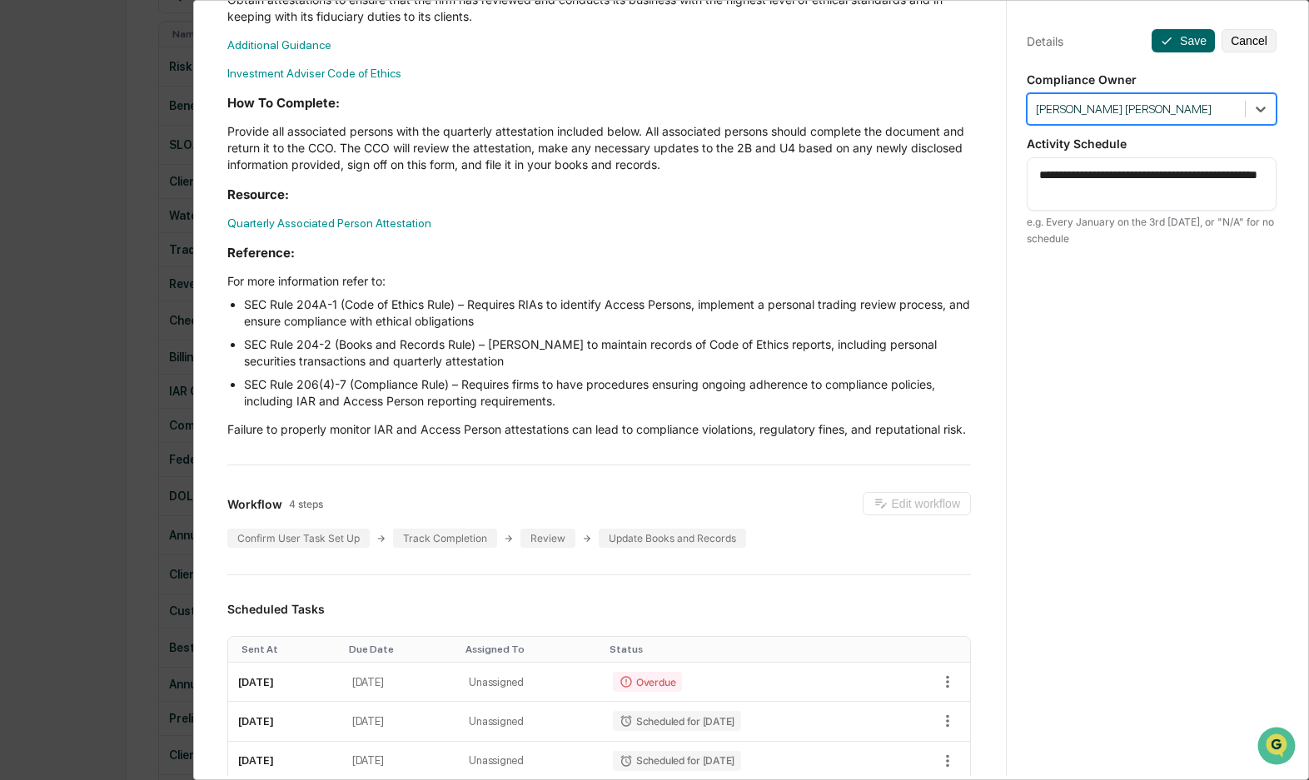
click at [1086, 396] on div "**********" at bounding box center [1151, 406] width 291 height 820
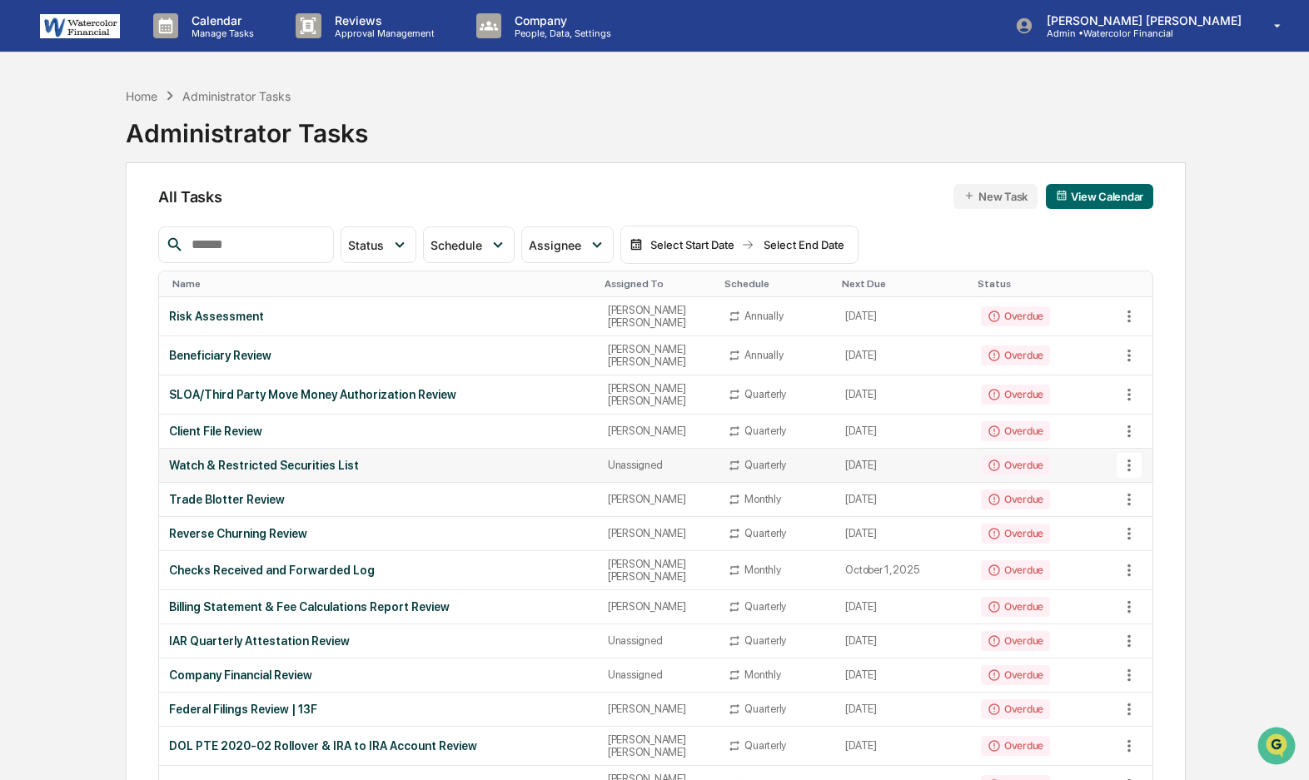
click at [291, 459] on div "Watch & Restricted Securities List" at bounding box center [378, 465] width 419 height 13
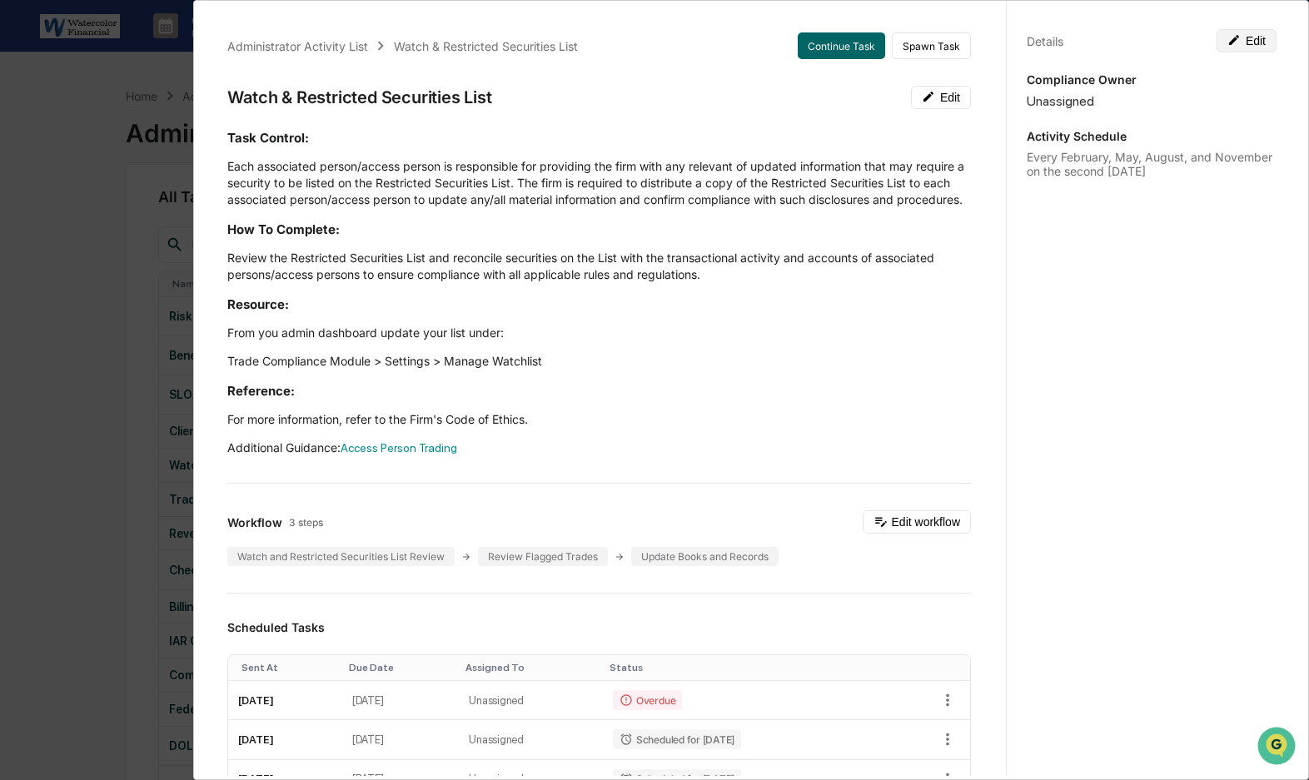
click at [1241, 40] on button "Edit" at bounding box center [1247, 40] width 60 height 23
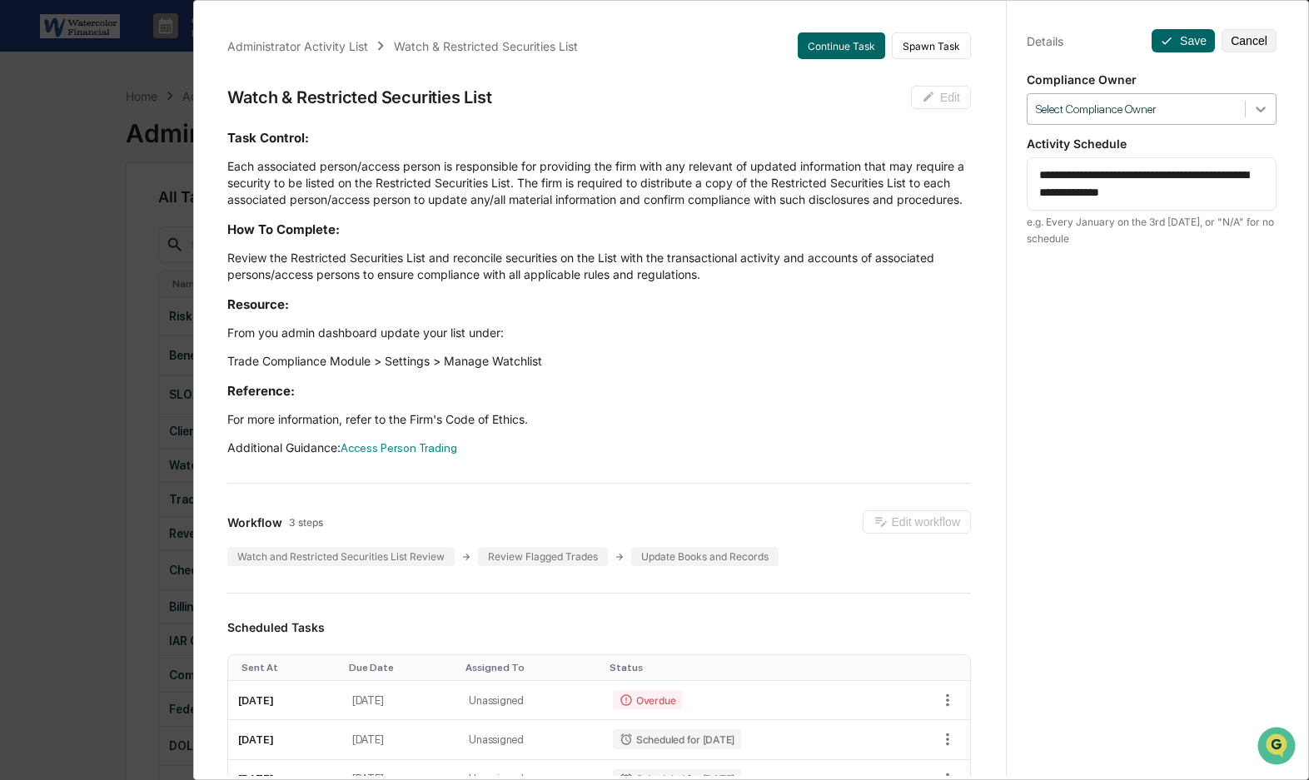
click at [1255, 111] on icon at bounding box center [1261, 109] width 17 height 17
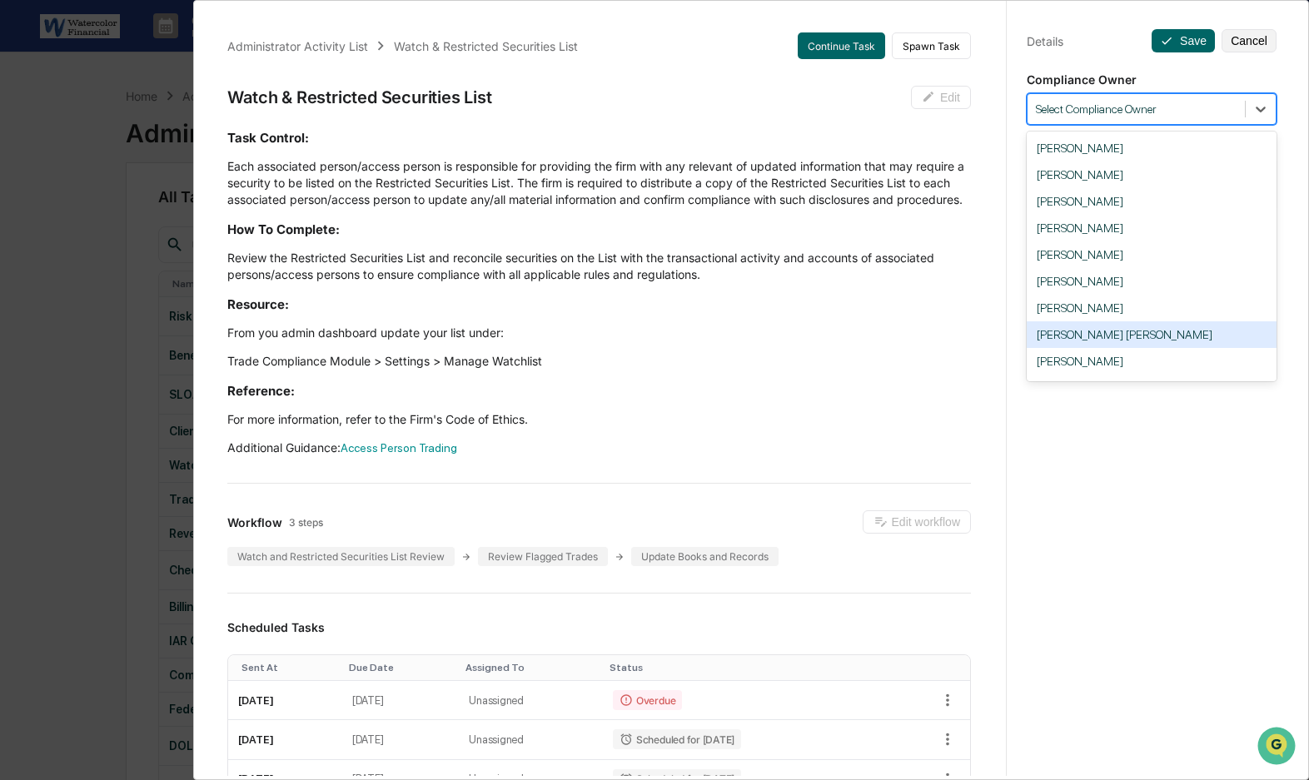
click at [1063, 336] on div "[PERSON_NAME] [PERSON_NAME]" at bounding box center [1152, 334] width 250 height 27
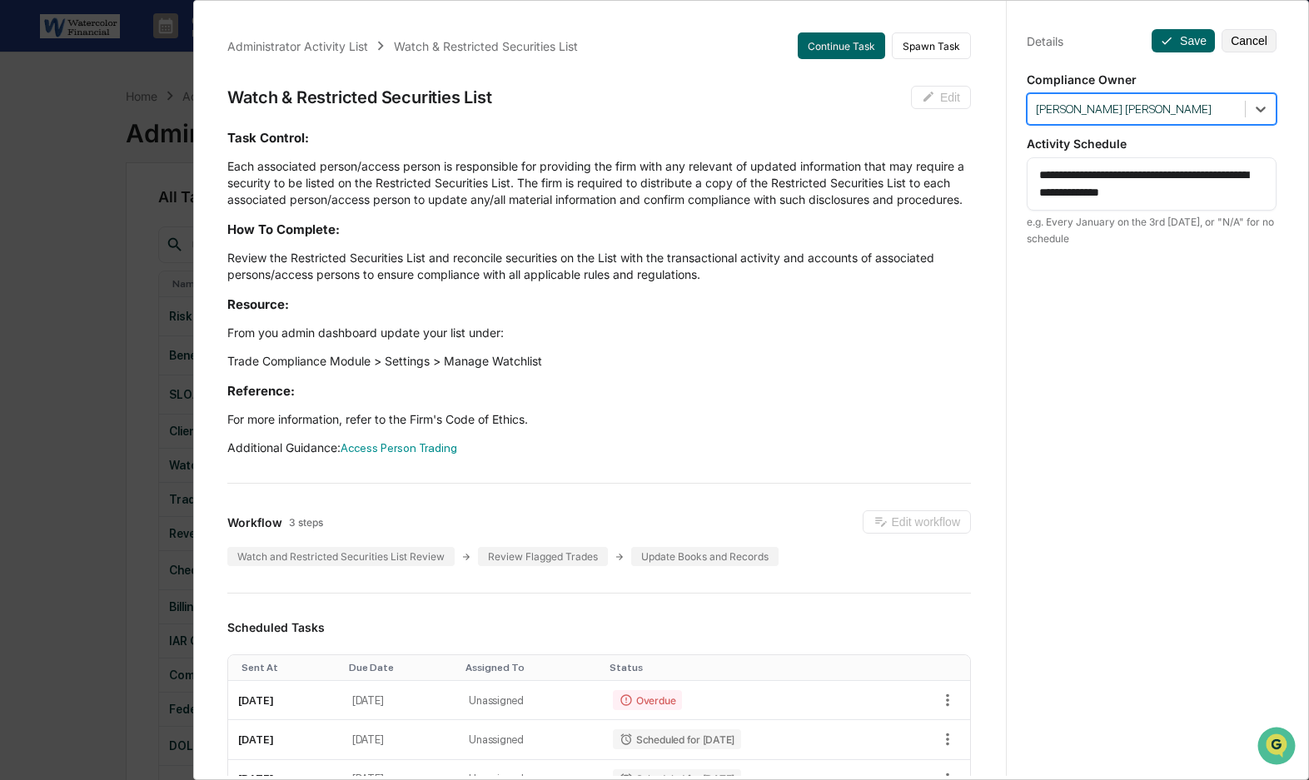
click at [1062, 350] on div "**********" at bounding box center [1151, 406] width 291 height 820
click at [1179, 42] on button "Save" at bounding box center [1183, 40] width 63 height 23
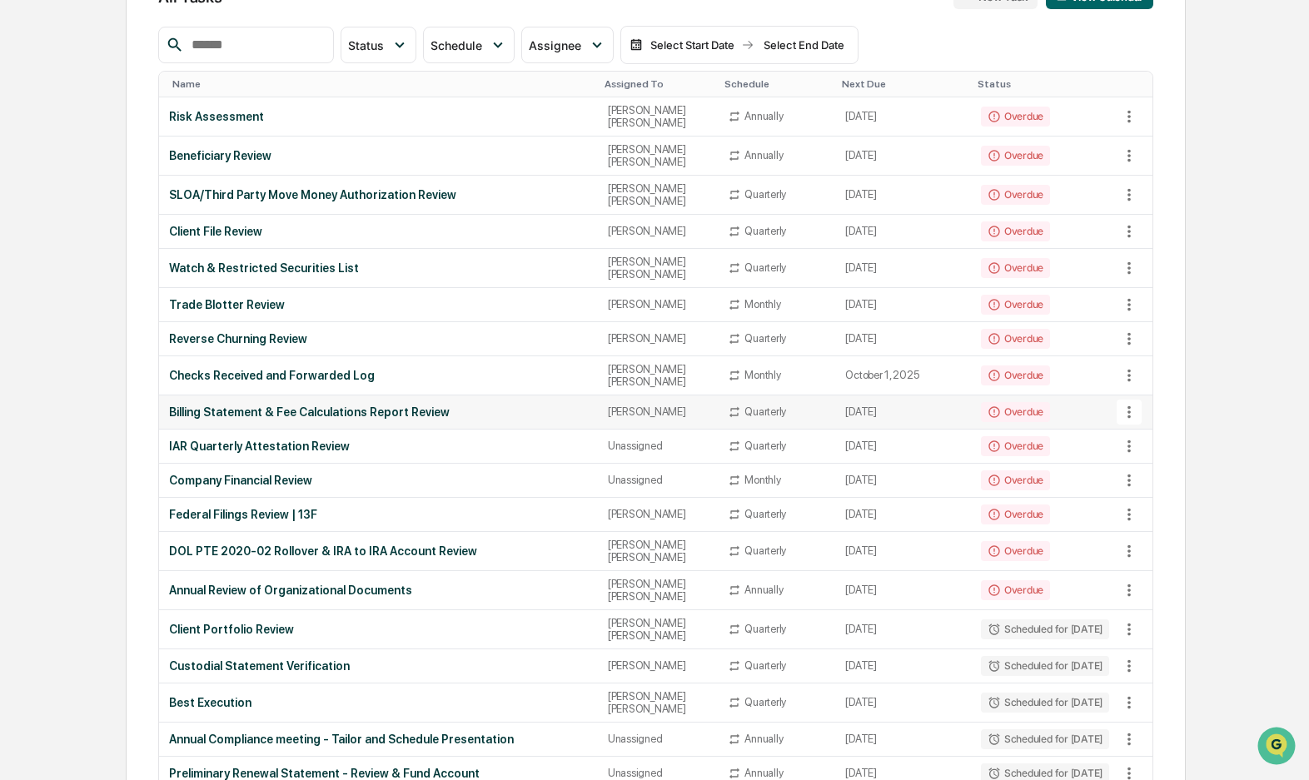
scroll to position [333, 0]
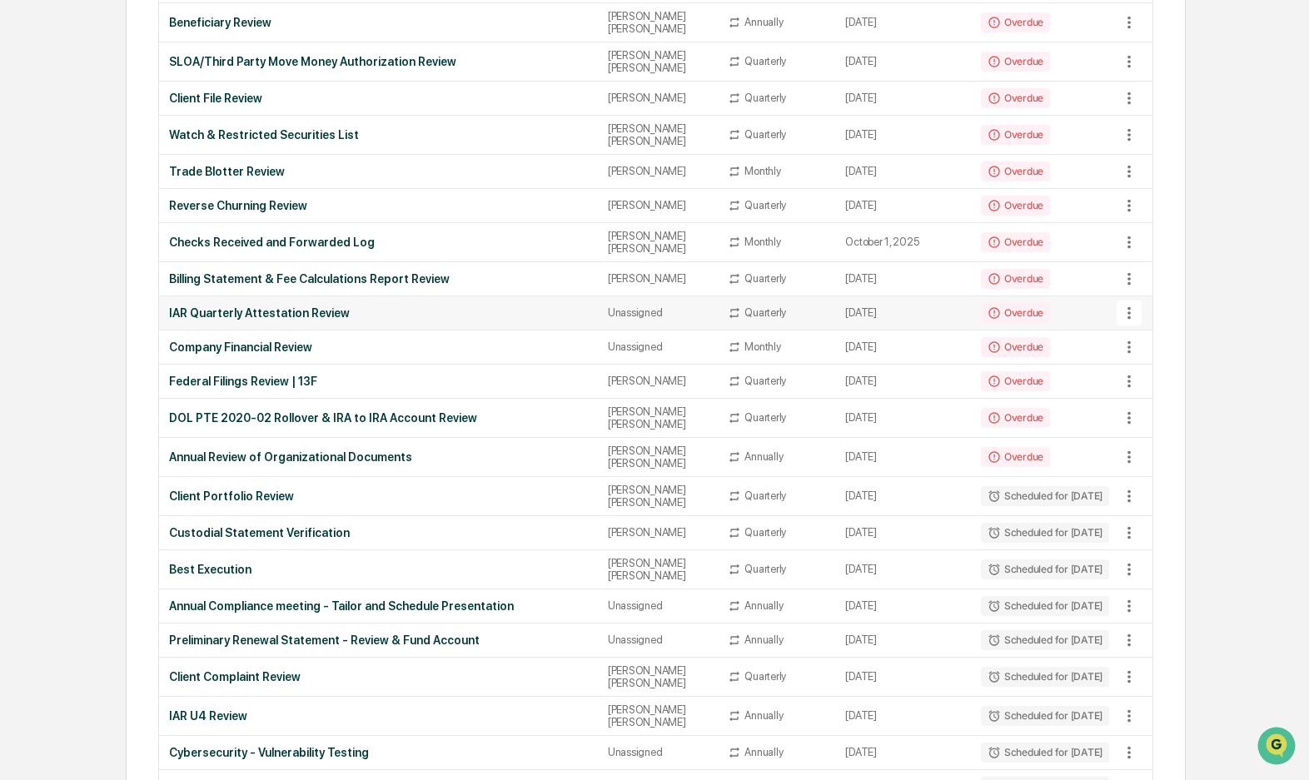
click at [300, 306] on div "IAR Quarterly Attestation Review" at bounding box center [378, 312] width 419 height 13
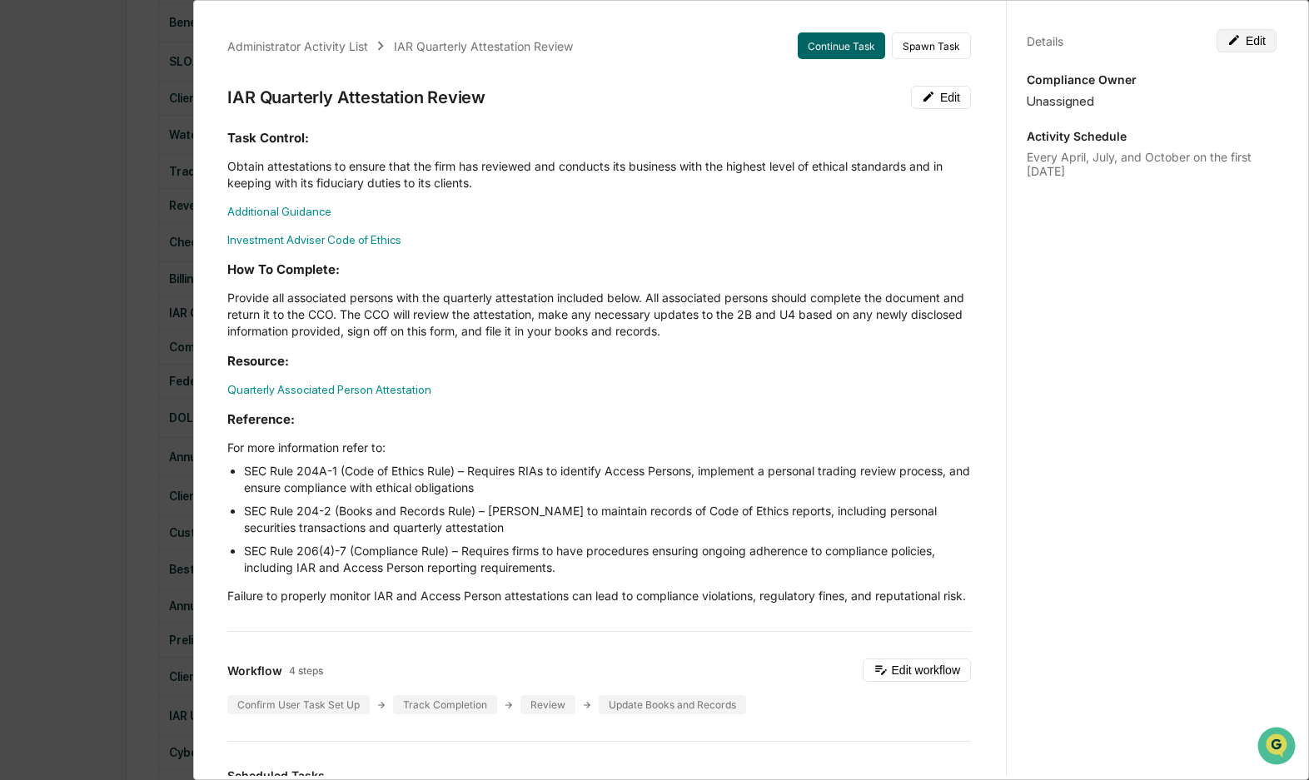
click at [1249, 40] on button "Edit" at bounding box center [1247, 40] width 60 height 23
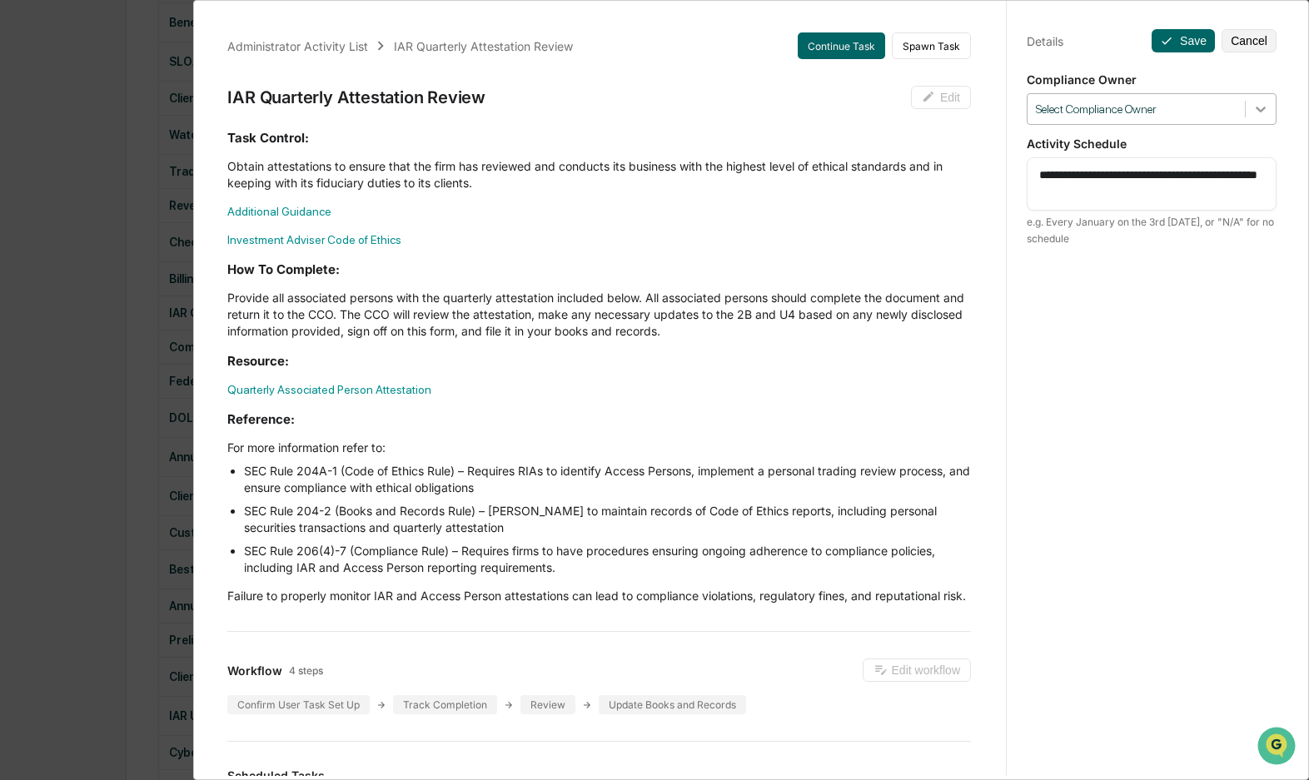
click at [1253, 109] on icon at bounding box center [1261, 109] width 17 height 17
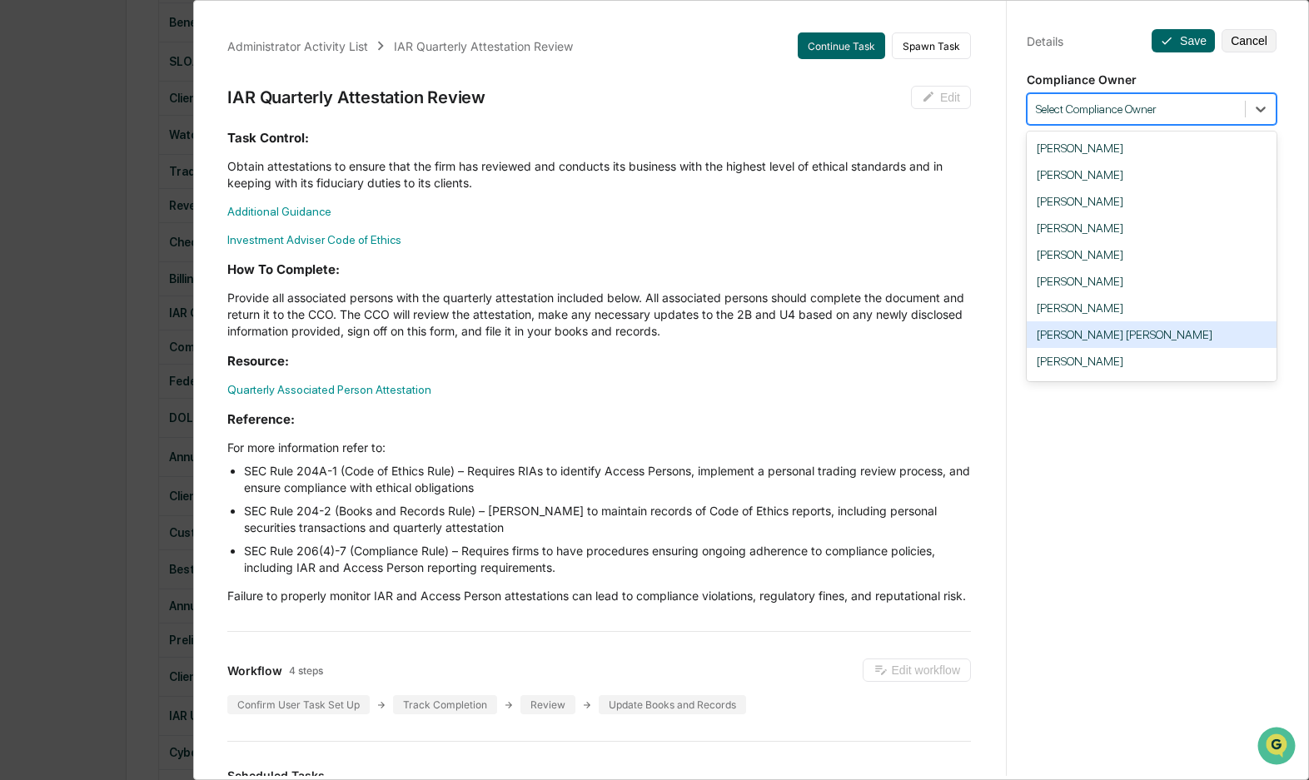
click at [1059, 332] on div "[PERSON_NAME] [PERSON_NAME]" at bounding box center [1152, 334] width 250 height 27
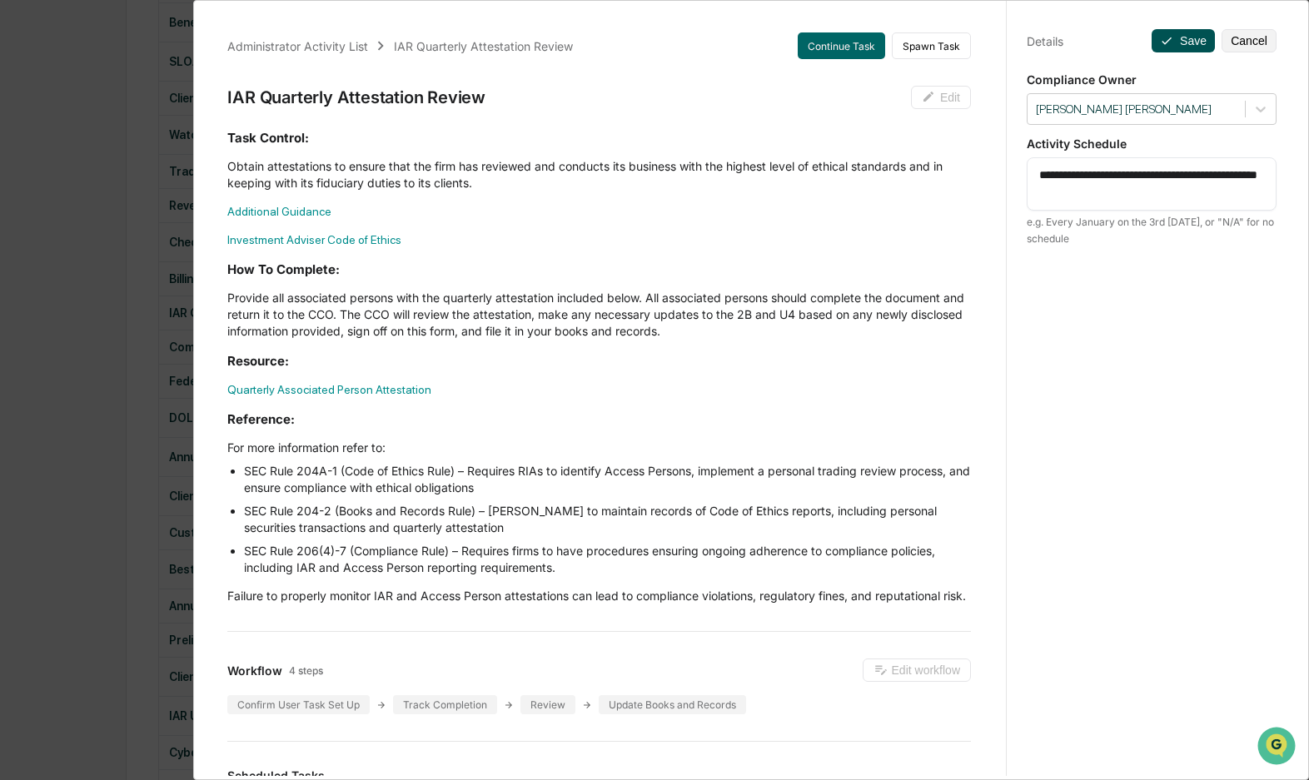
click at [1174, 35] on button "Save" at bounding box center [1183, 40] width 63 height 23
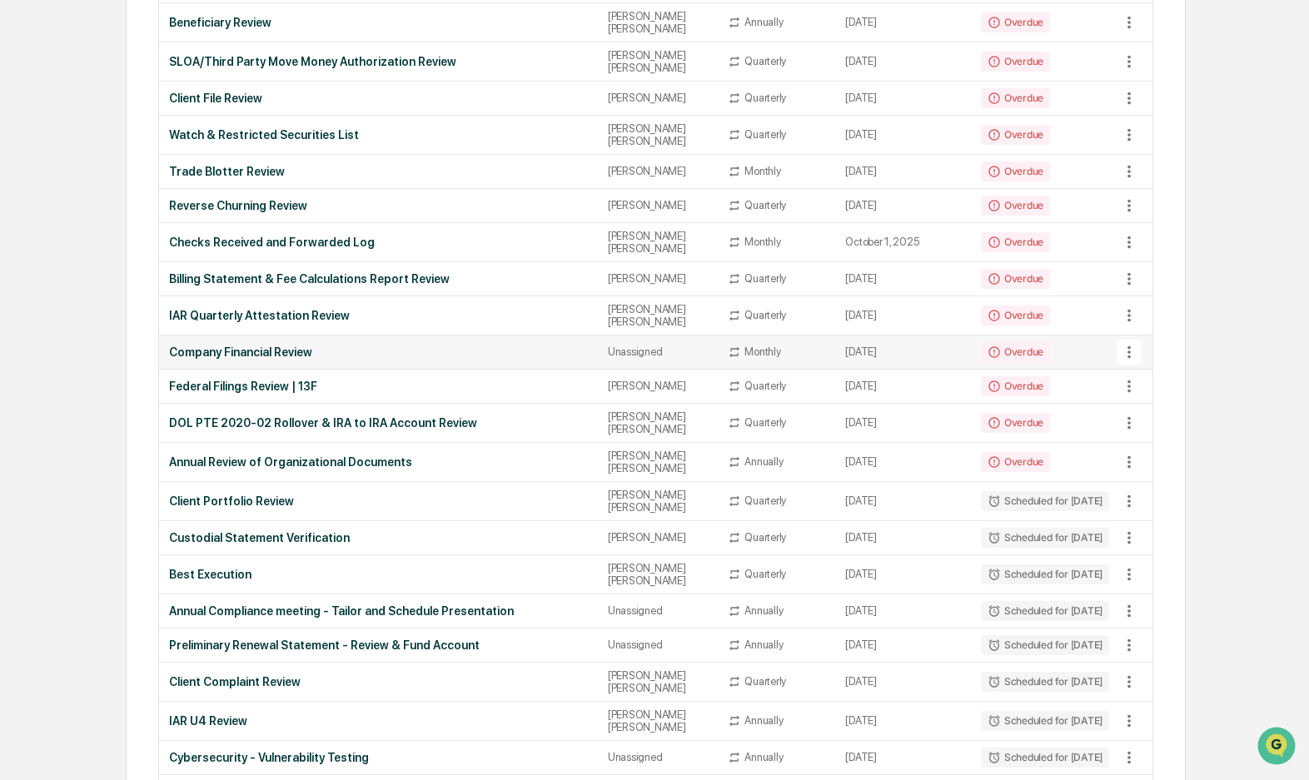
click at [282, 346] on div "Company Financial Review" at bounding box center [378, 352] width 419 height 13
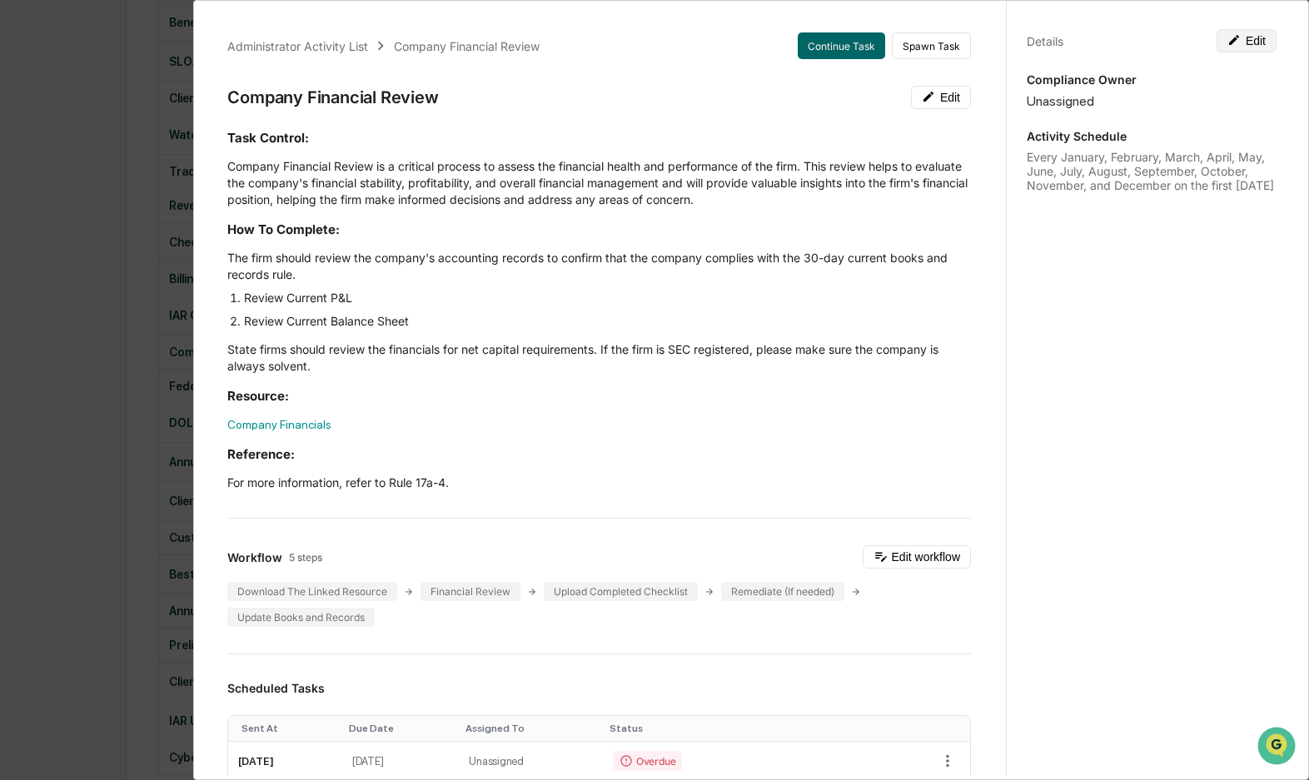
click at [1243, 42] on button "Edit" at bounding box center [1247, 40] width 60 height 23
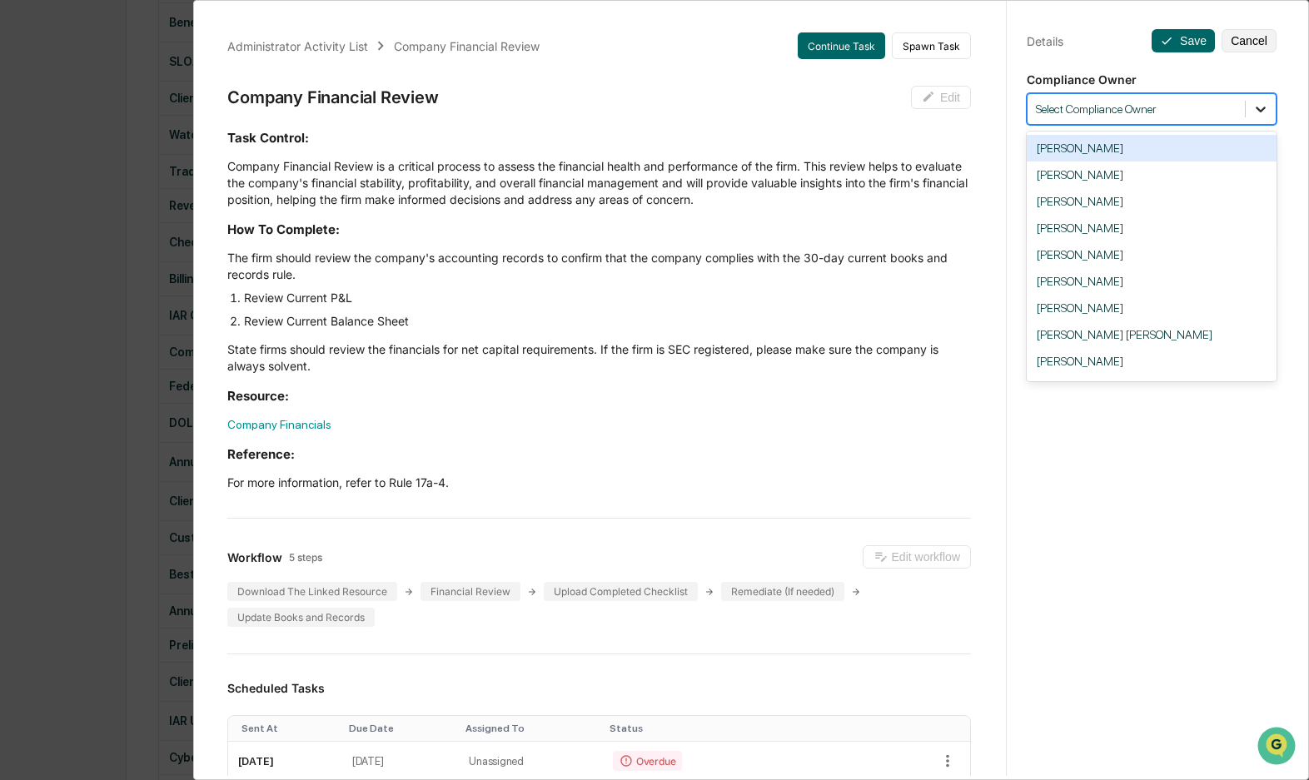
drag, startPoint x: 1253, startPoint y: 109, endPoint x: 1149, endPoint y: 287, distance: 205.3
click at [1253, 109] on icon at bounding box center [1261, 109] width 17 height 17
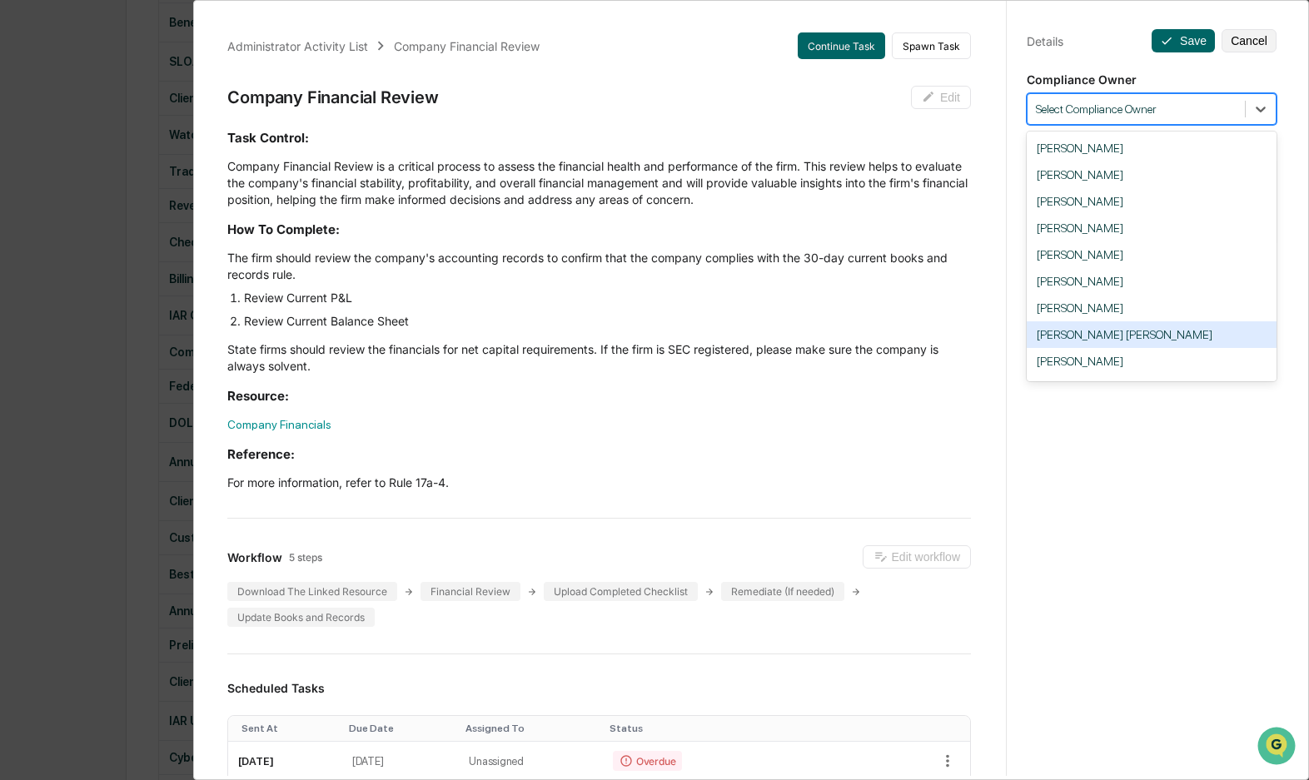
click at [1057, 335] on div "[PERSON_NAME] [PERSON_NAME]" at bounding box center [1152, 334] width 250 height 27
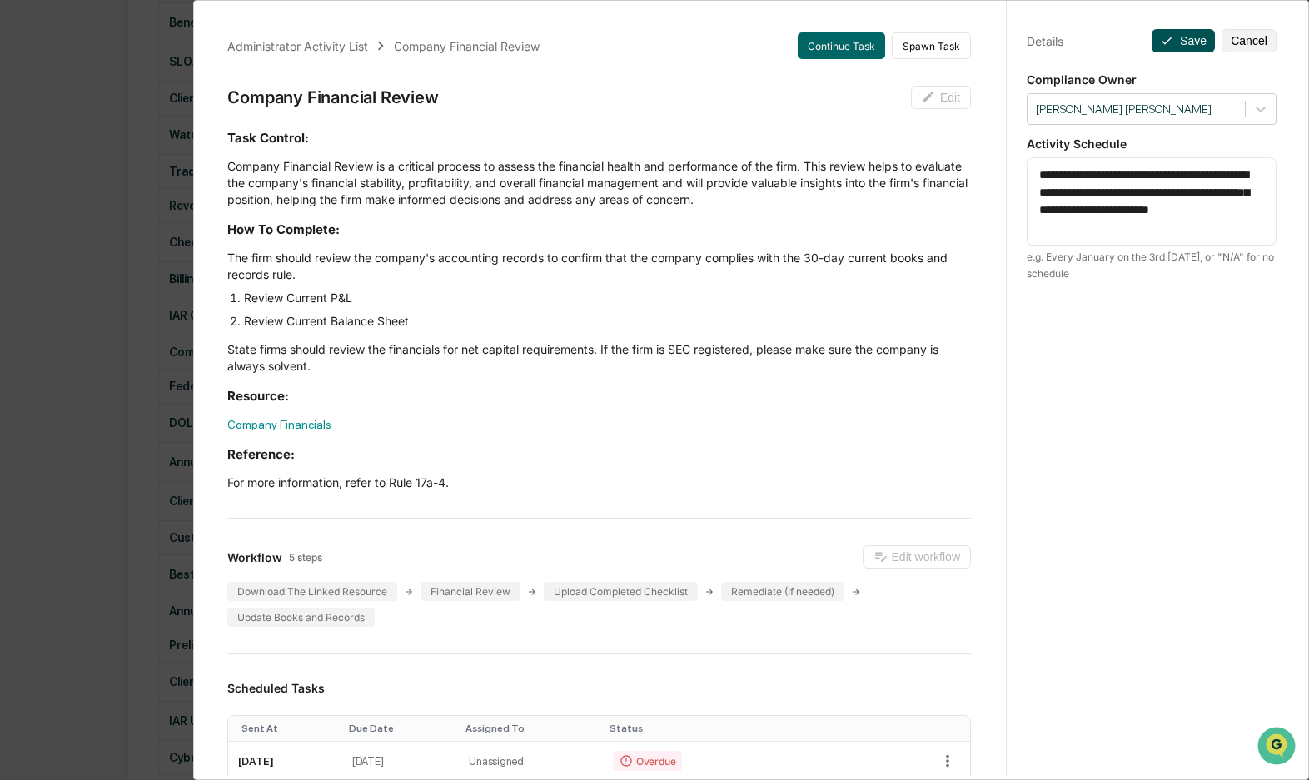
click at [1176, 38] on button "Save" at bounding box center [1183, 40] width 63 height 23
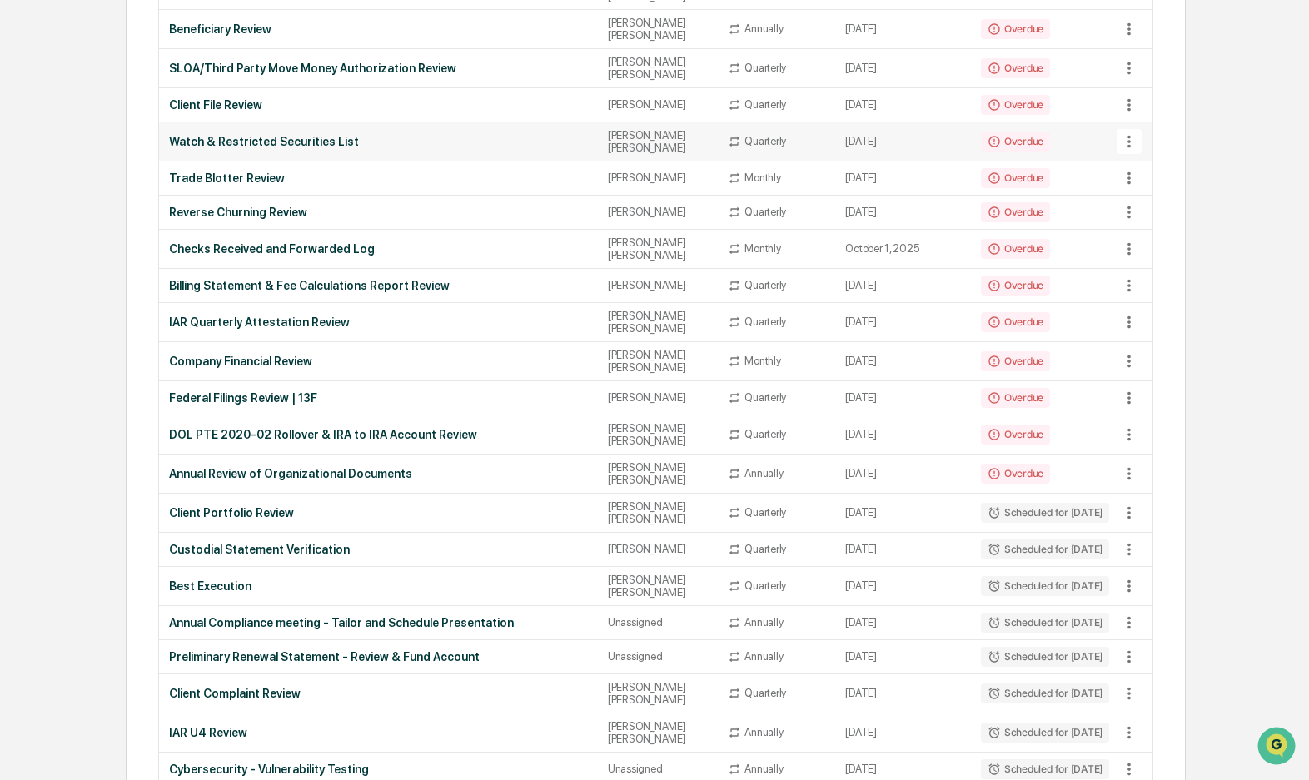
scroll to position [333, 0]
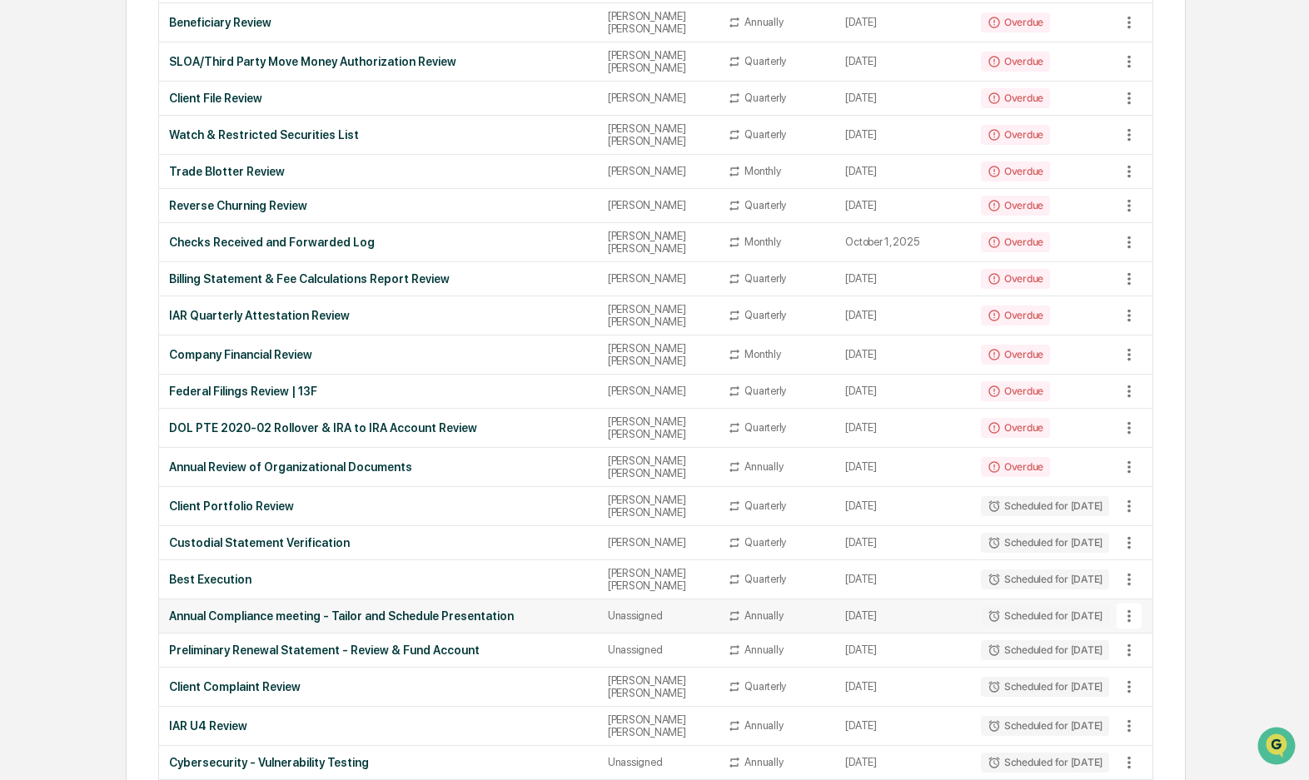
click at [872, 600] on td "[DATE]" at bounding box center [903, 617] width 136 height 34
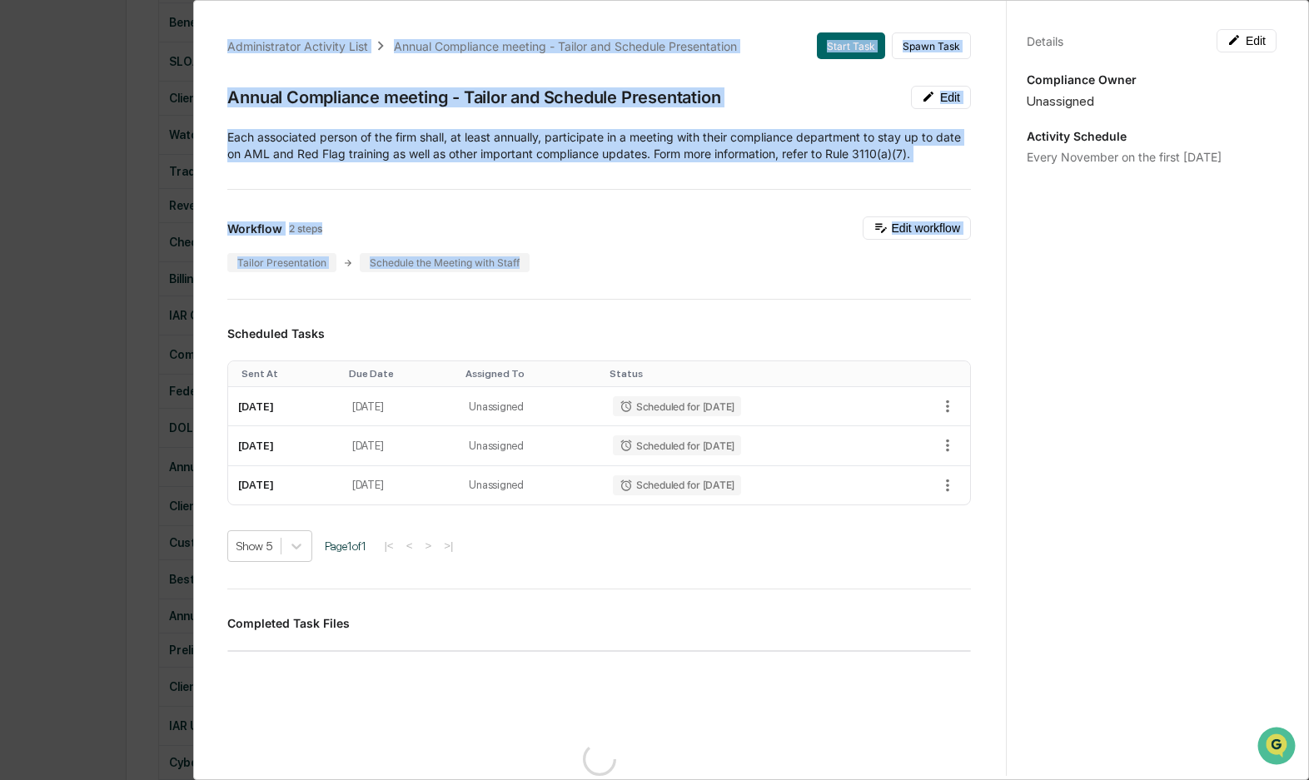
drag, startPoint x: 872, startPoint y: 569, endPoint x: 881, endPoint y: 572, distance: 9.7
click at [881, 572] on div "Administrator Activity List Annual Compliance meeting - Tailor and Schedule Pre…" at bounding box center [654, 390] width 1309 height 780
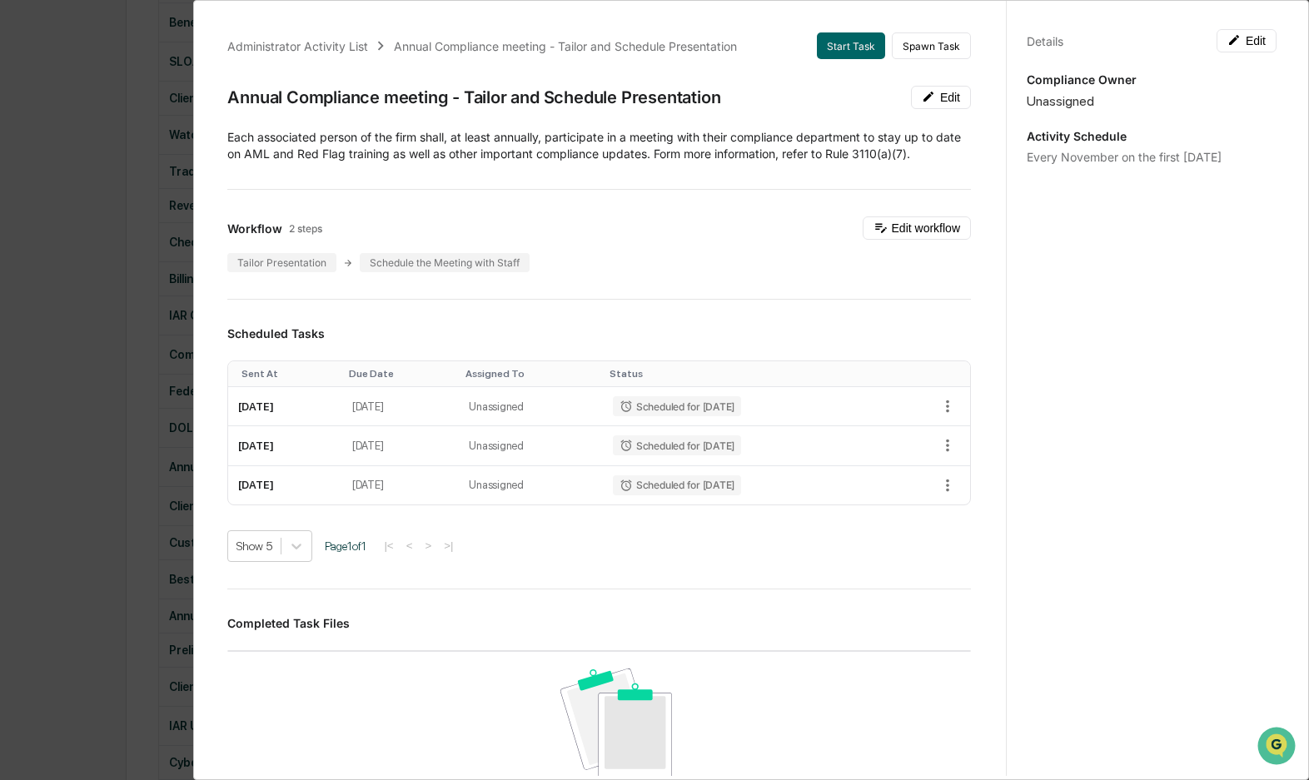
drag, startPoint x: 1105, startPoint y: 344, endPoint x: 1110, endPoint y: 332, distance: 12.7
click at [1105, 343] on div "Details Edit Compliance Owner Unassigned Activity Schedule Every November on th…" at bounding box center [1151, 406] width 291 height 820
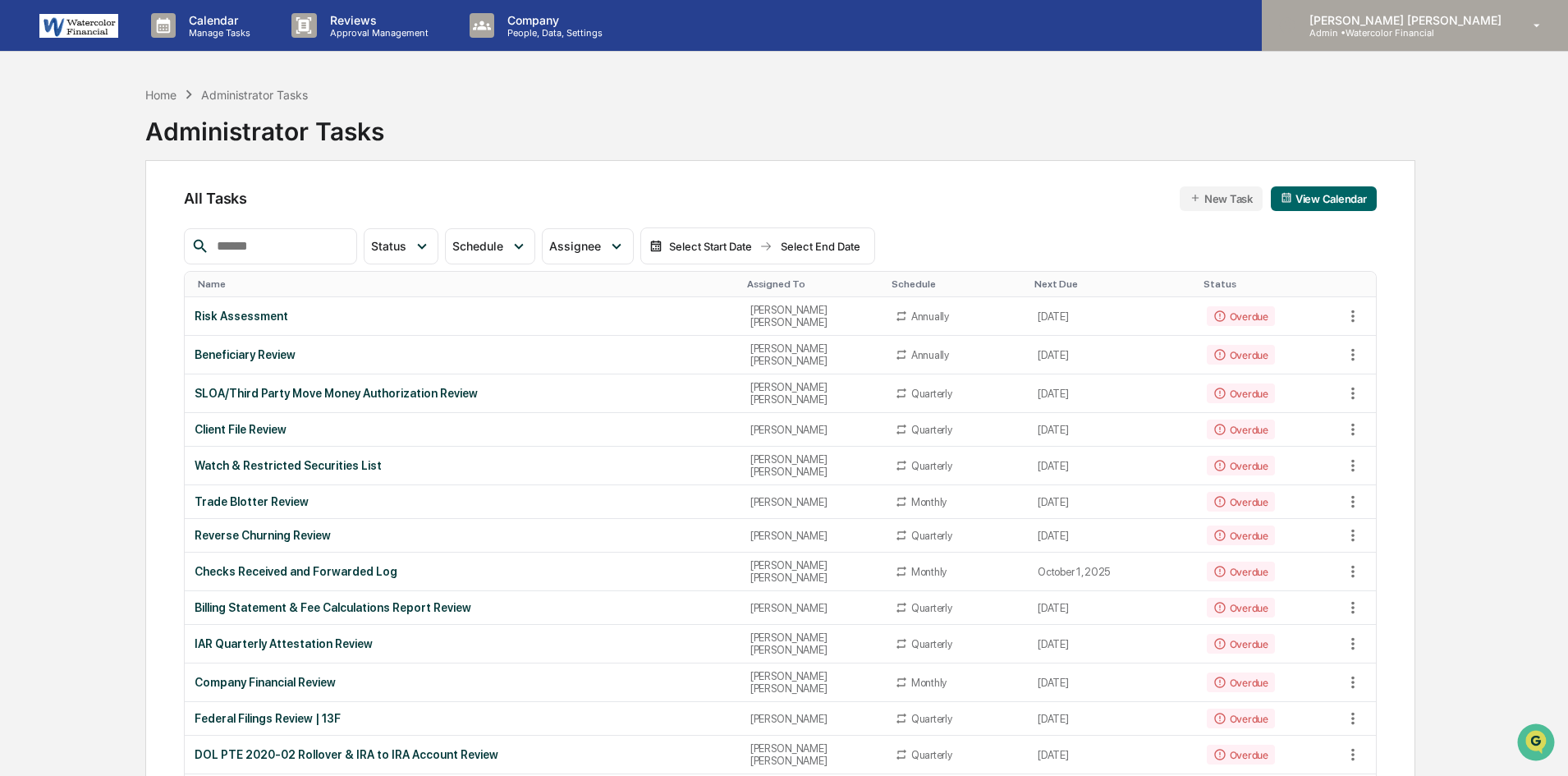
click at [1298, 22] on icon at bounding box center [1536, 26] width 29 height 16
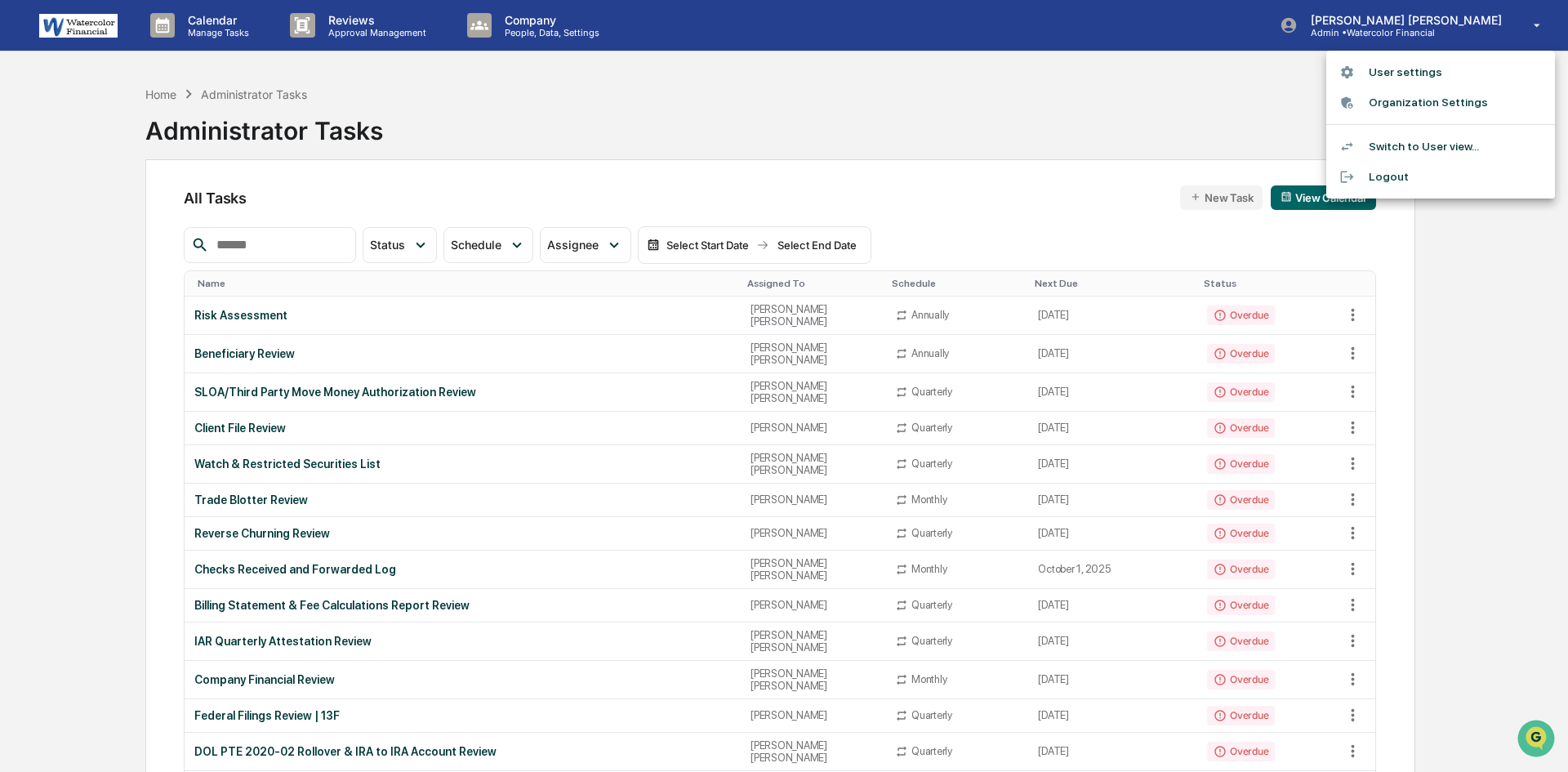
click at [1291, 175] on li "Logout" at bounding box center [1441, 177] width 228 height 30
